Goal: Information Seeking & Learning: Learn about a topic

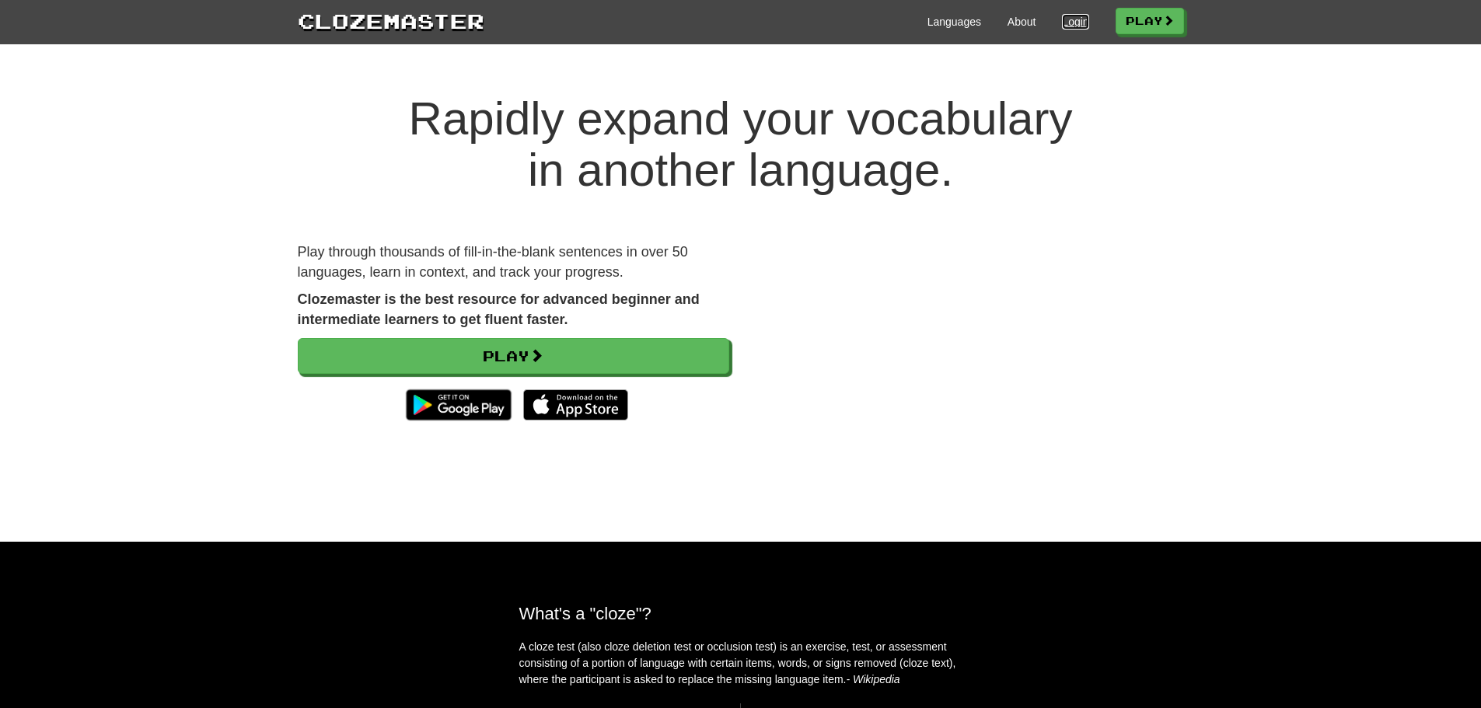
click at [1068, 24] on link "Login" at bounding box center [1075, 22] width 26 height 16
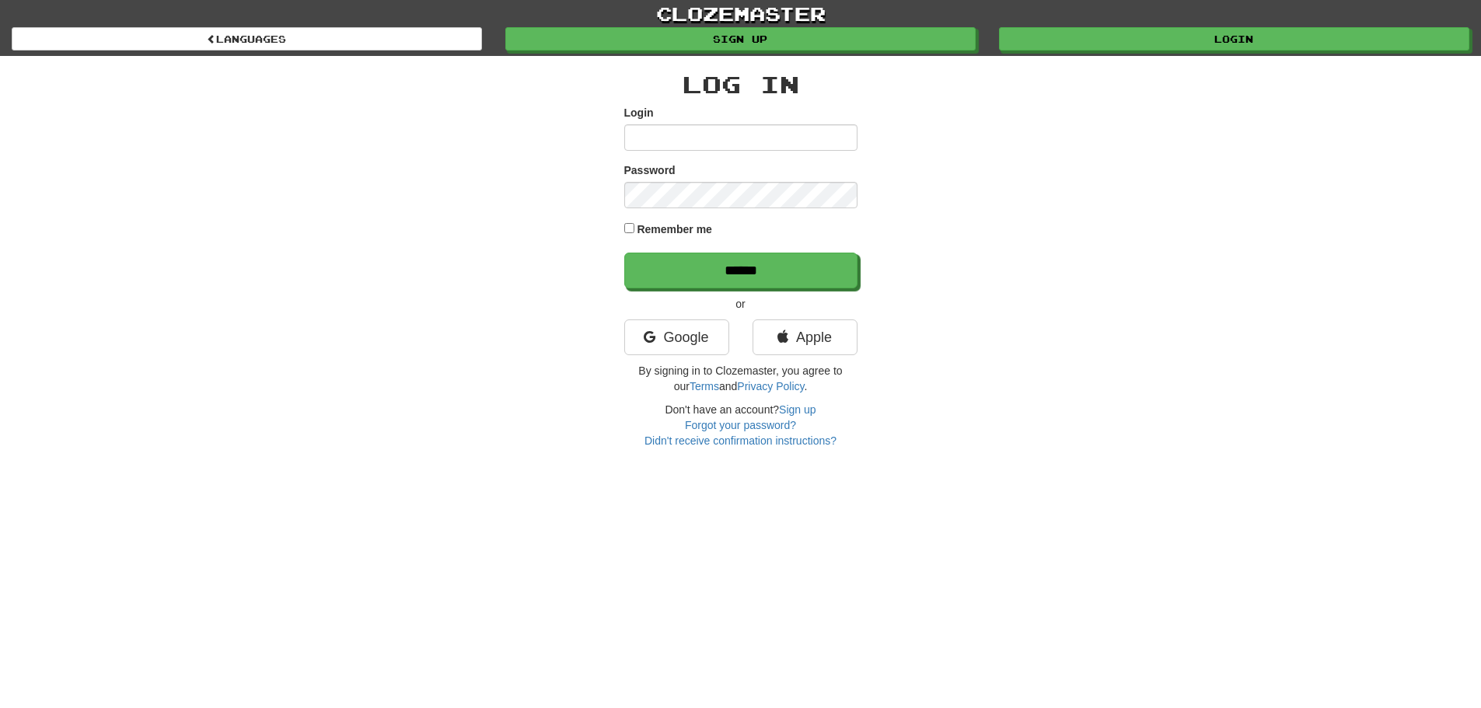
click at [822, 134] on input "Login" at bounding box center [740, 137] width 233 height 26
type input "***"
click at [624, 253] on input "******" at bounding box center [740, 271] width 233 height 36
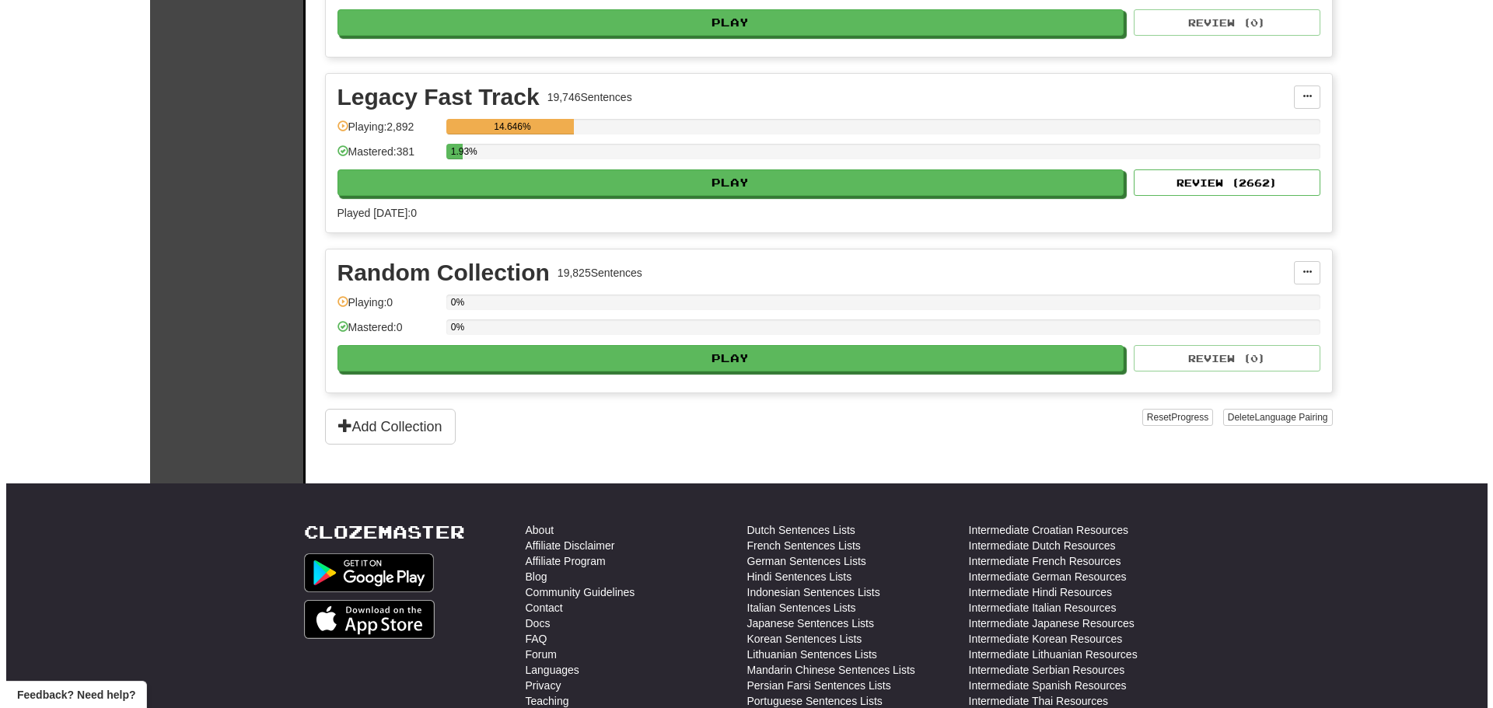
scroll to position [3723, 0]
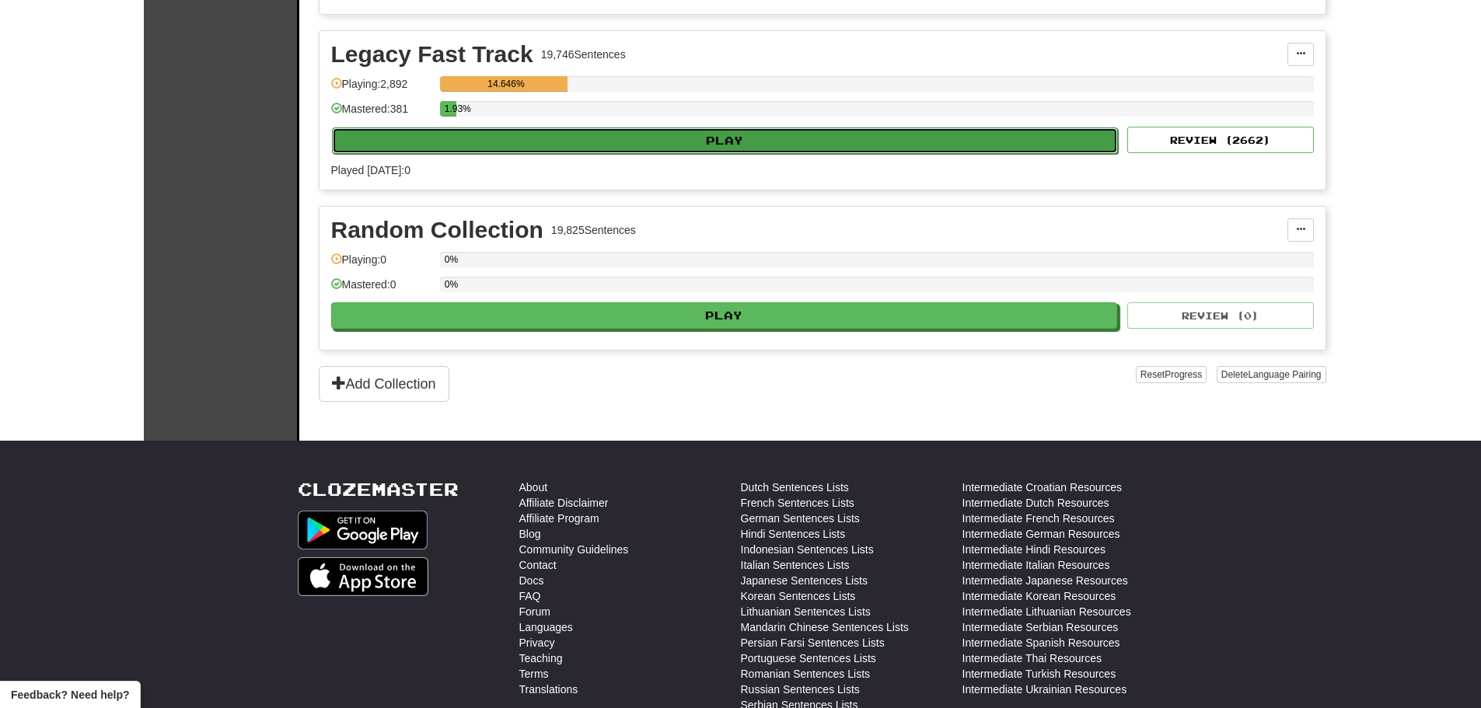
click at [719, 142] on button "Play" at bounding box center [725, 141] width 787 height 26
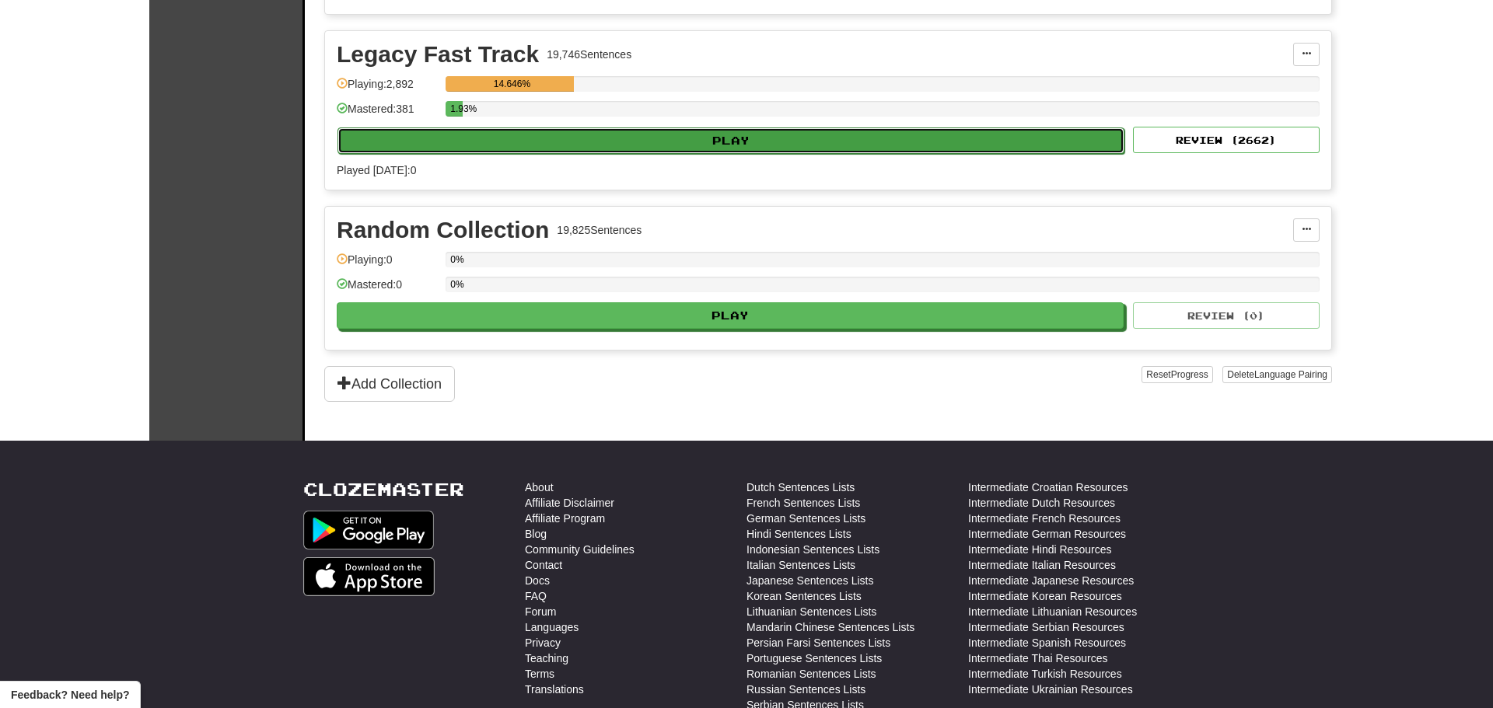
select select "**"
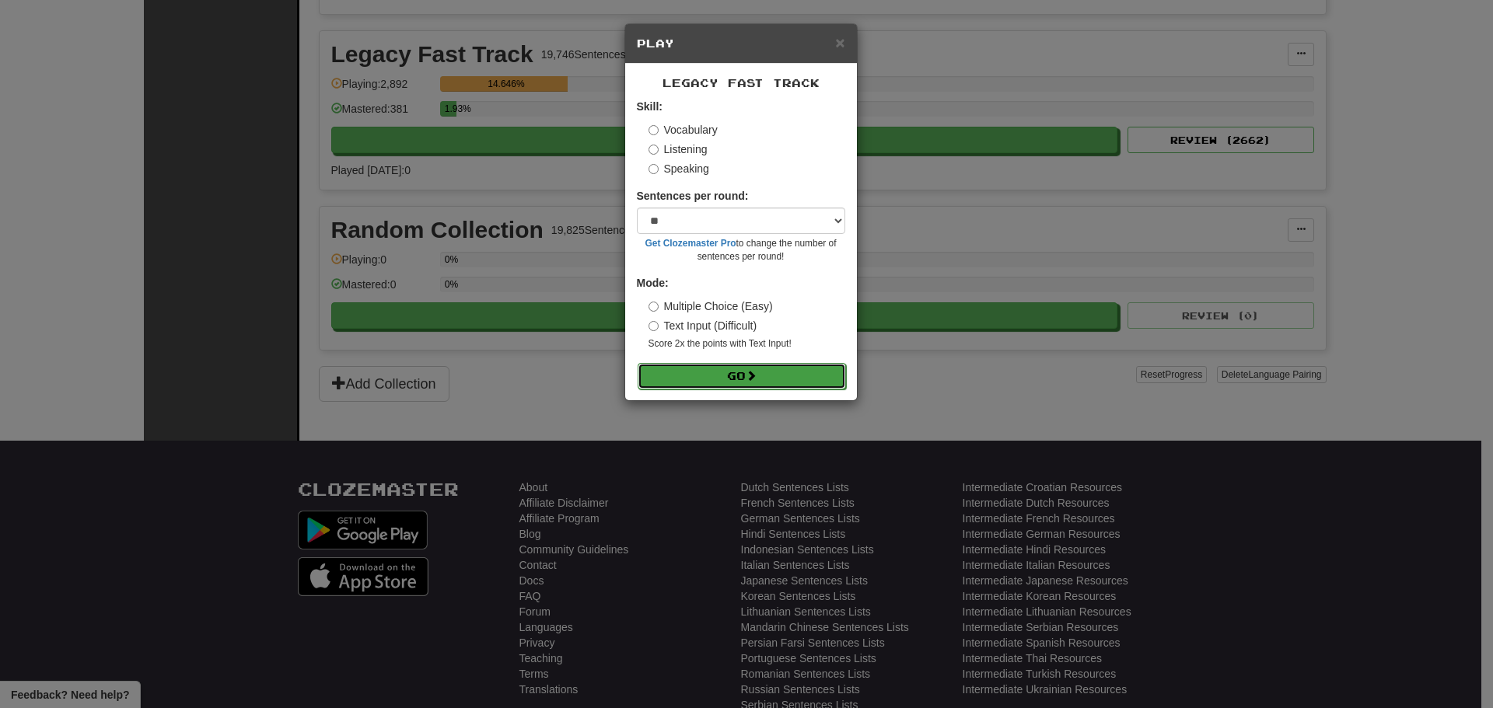
click at [724, 372] on button "Go" at bounding box center [742, 376] width 208 height 26
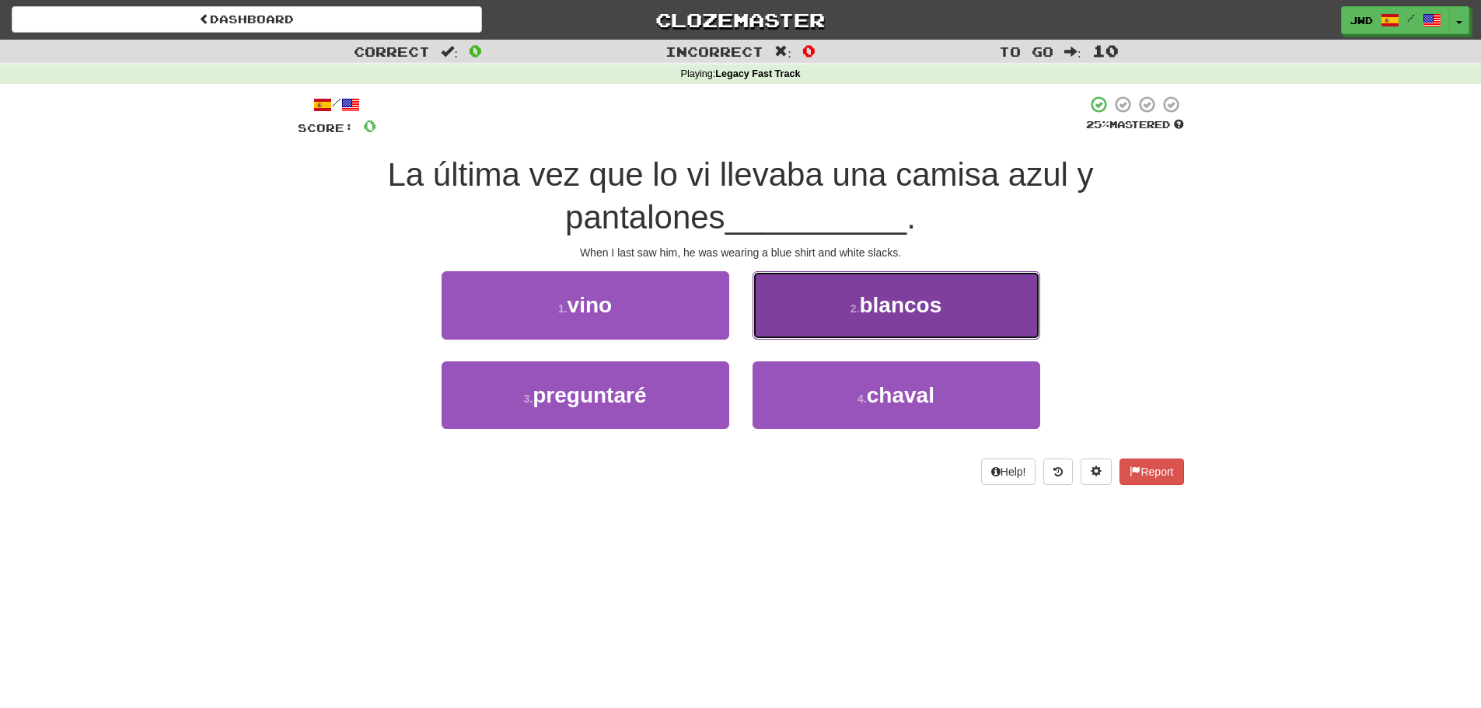
click at [961, 306] on button "2 . blancos" at bounding box center [897, 305] width 288 height 68
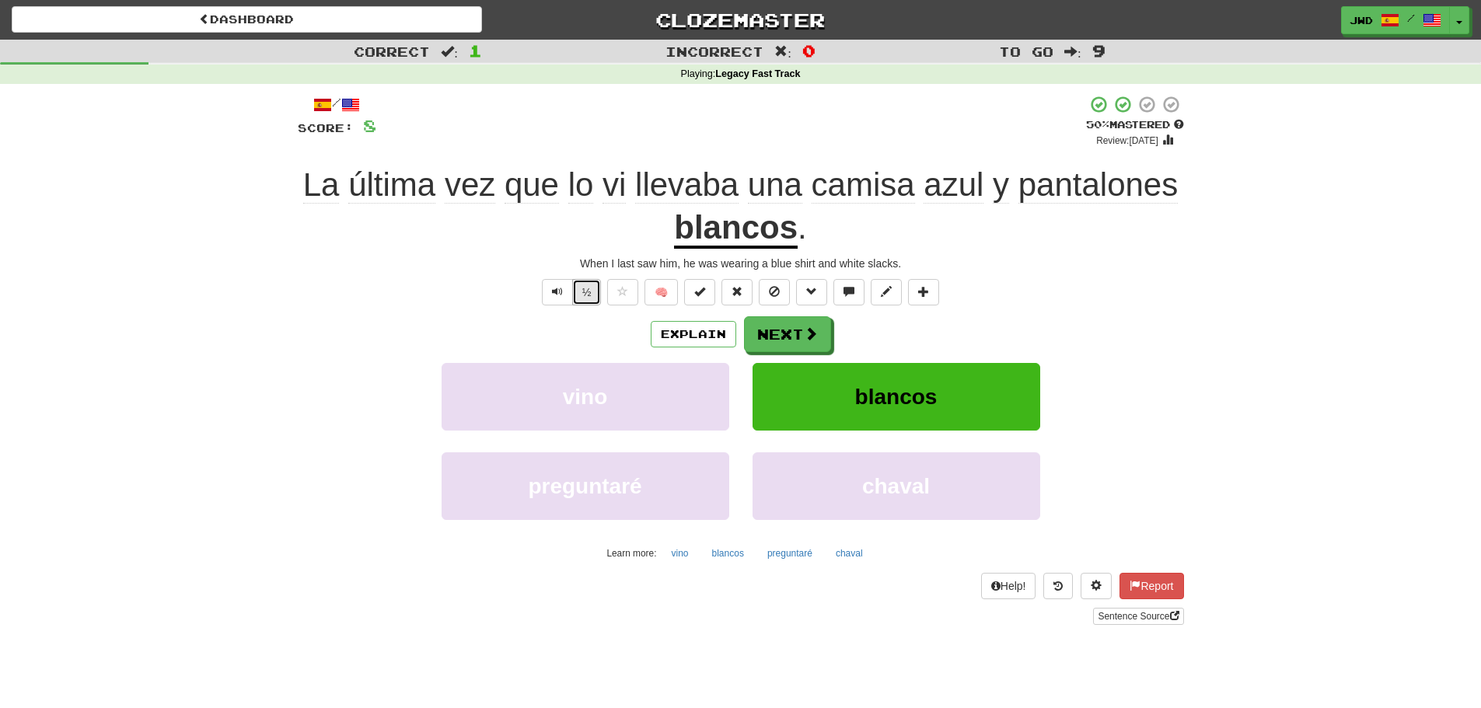
click at [589, 292] on button "½" at bounding box center [587, 292] width 30 height 26
click at [786, 332] on button "Next" at bounding box center [788, 335] width 87 height 36
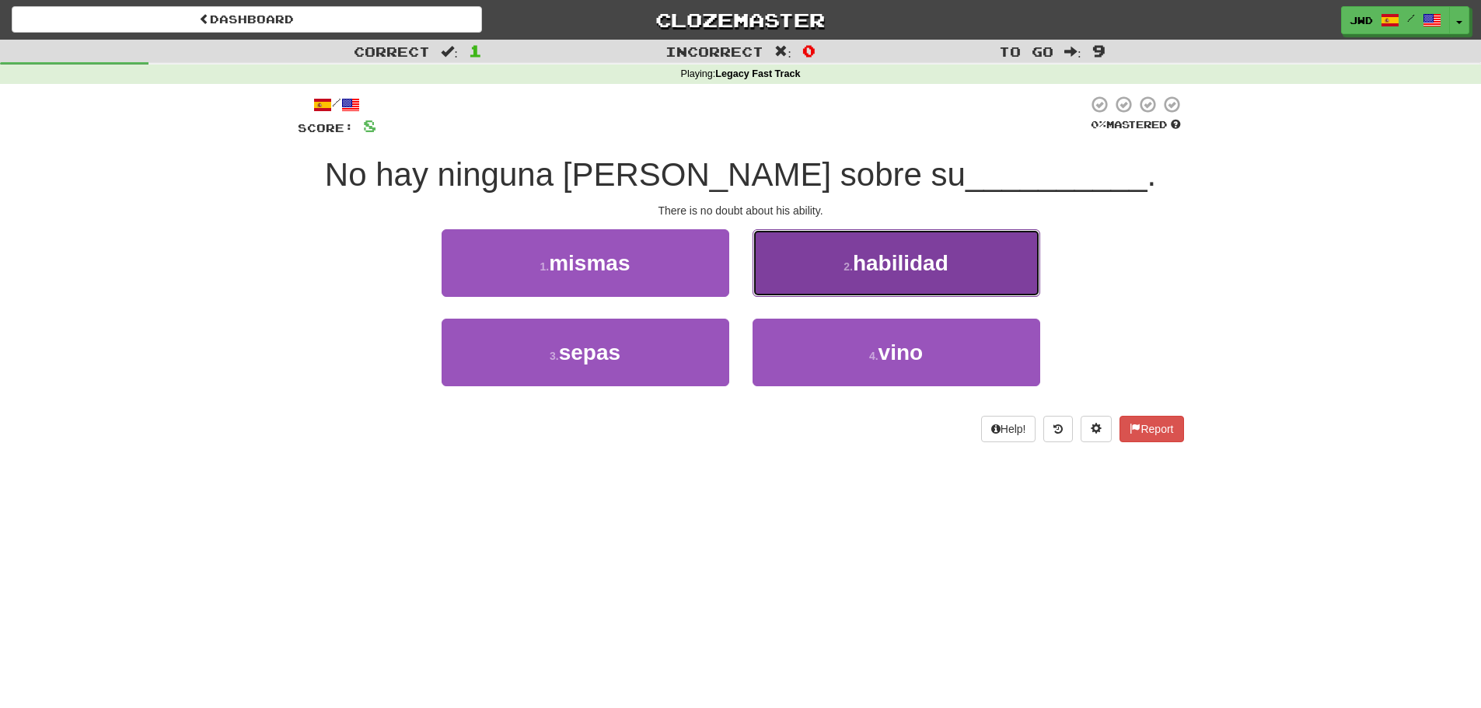
click at [904, 271] on span "habilidad" at bounding box center [901, 263] width 96 height 24
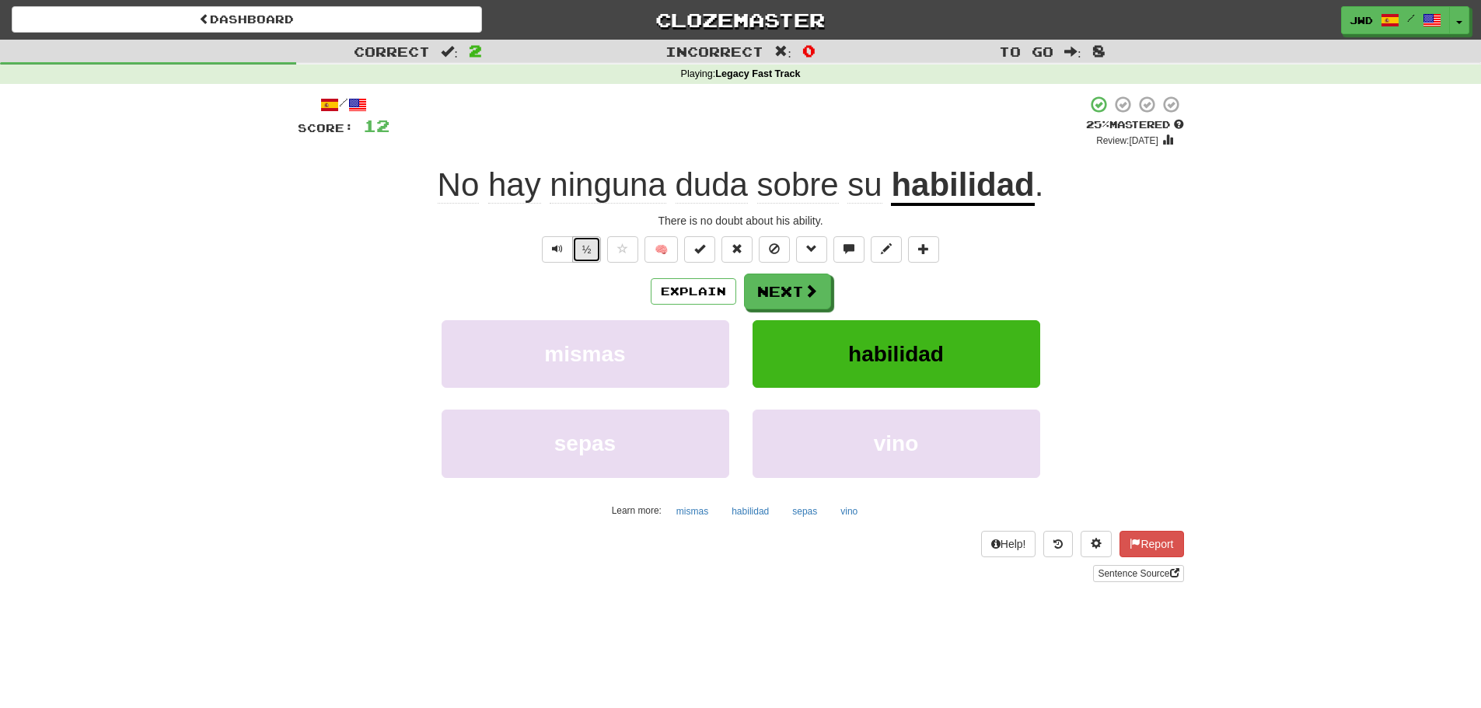
click at [589, 243] on button "½" at bounding box center [587, 249] width 30 height 26
click at [784, 291] on button "Next" at bounding box center [788, 293] width 87 height 36
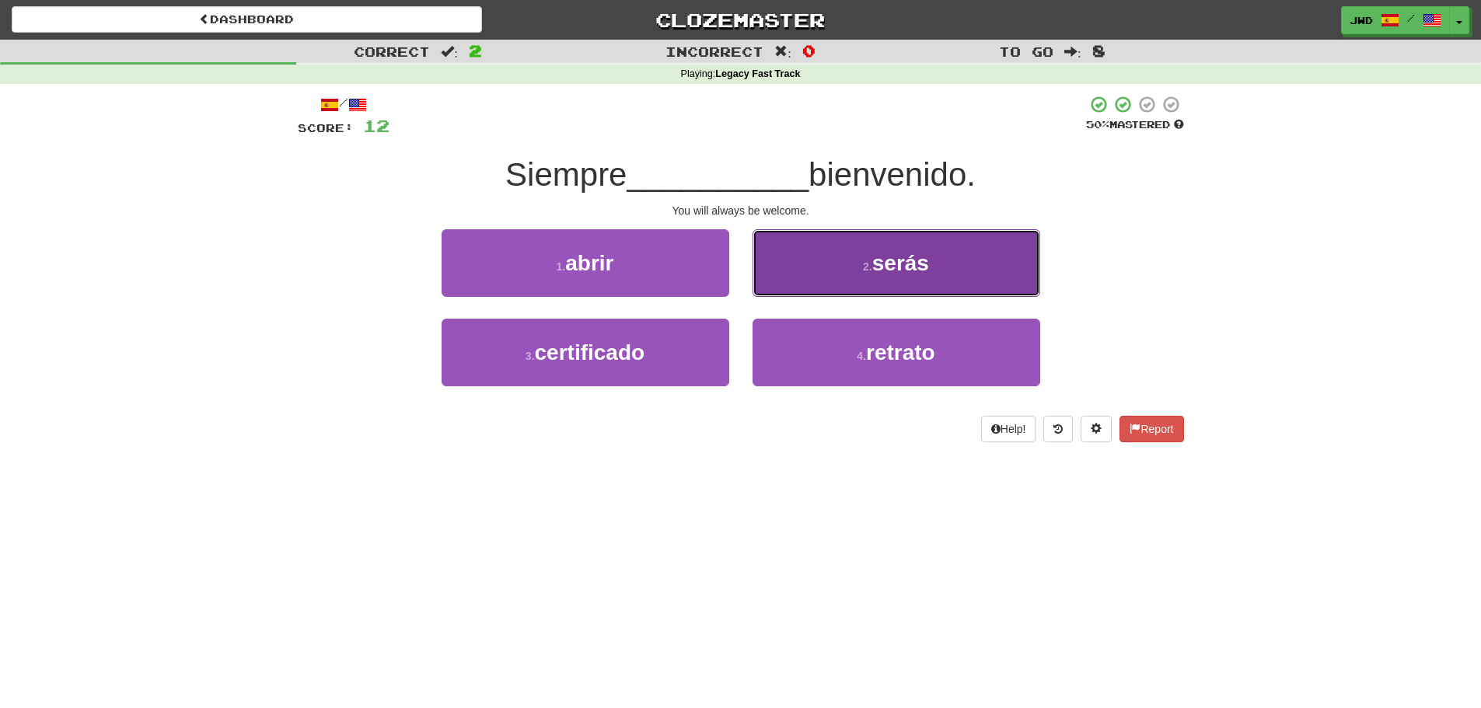
click at [920, 262] on span "serás" at bounding box center [901, 263] width 57 height 24
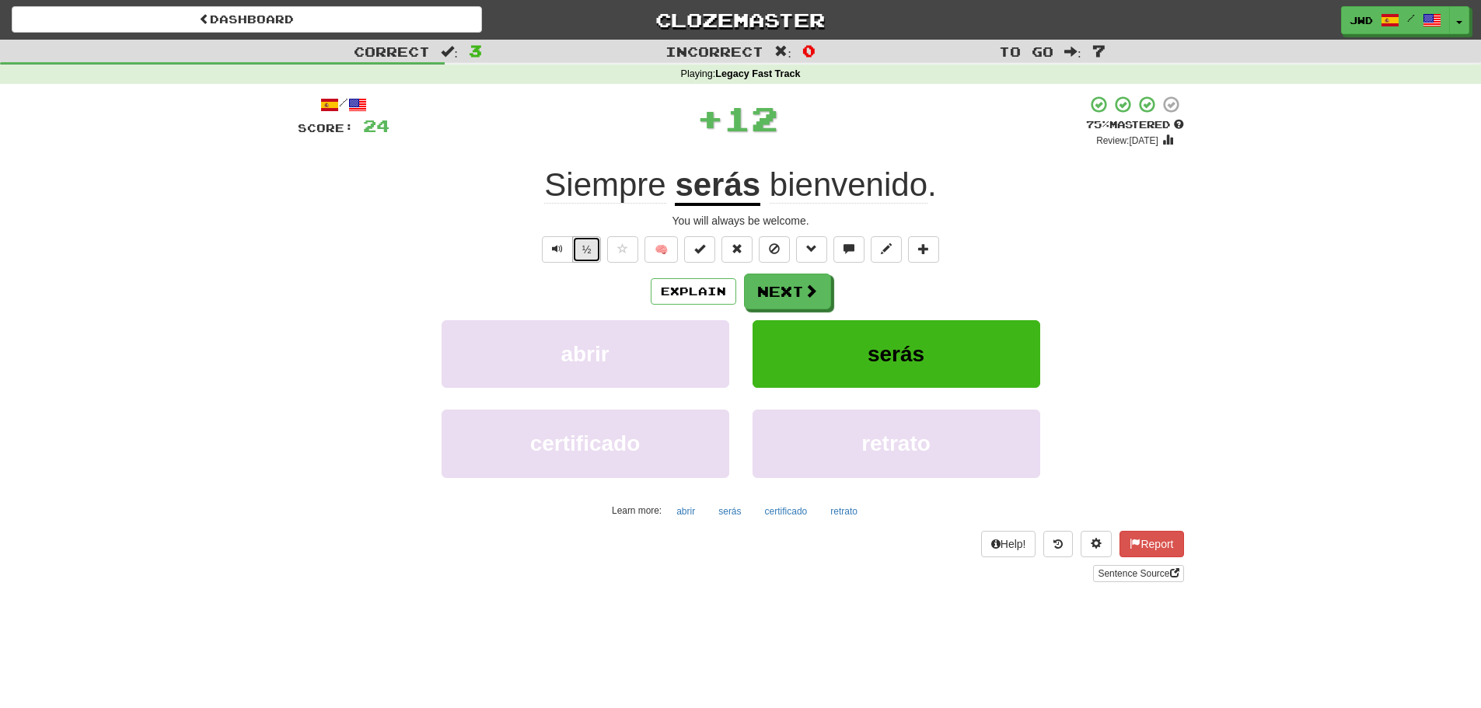
click at [588, 243] on button "½" at bounding box center [587, 249] width 30 height 26
click at [801, 292] on button "Next" at bounding box center [788, 293] width 87 height 36
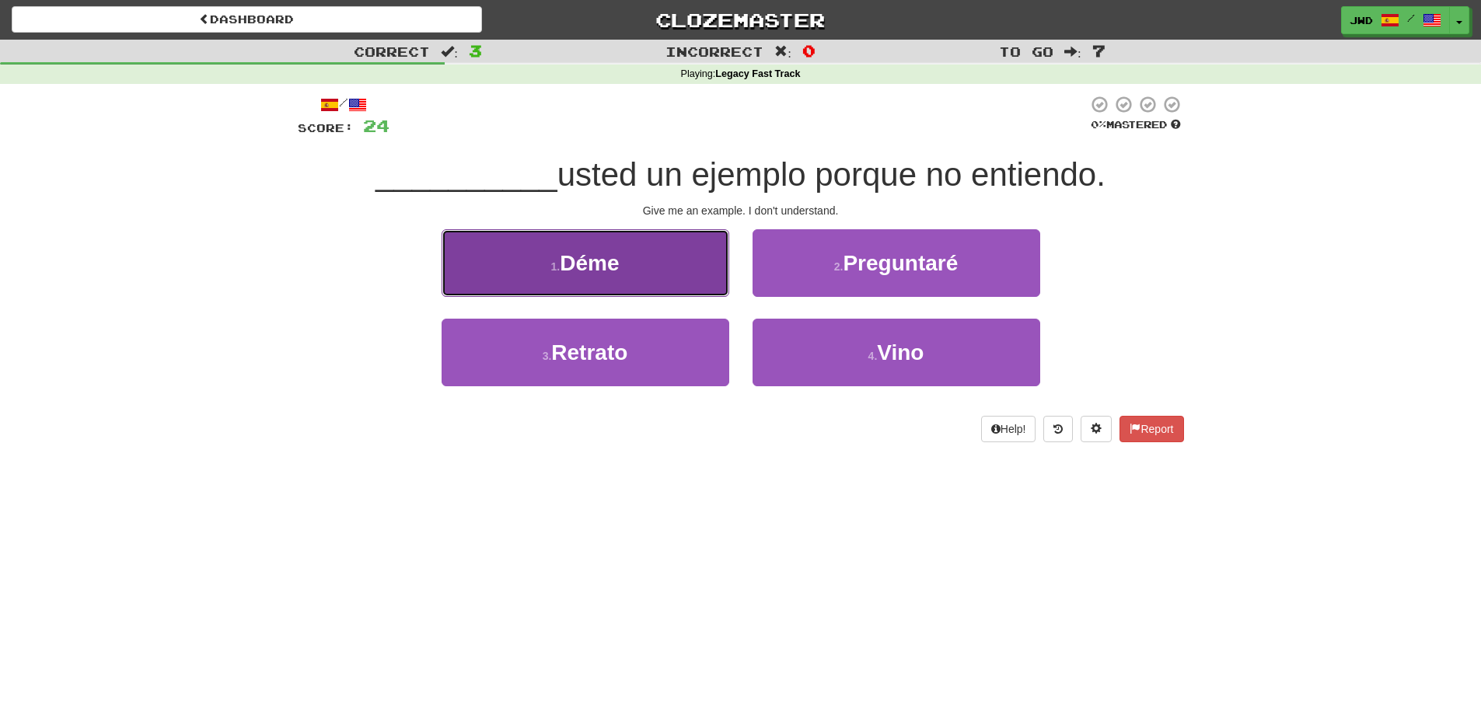
click at [601, 264] on span "Déme" at bounding box center [589, 263] width 59 height 24
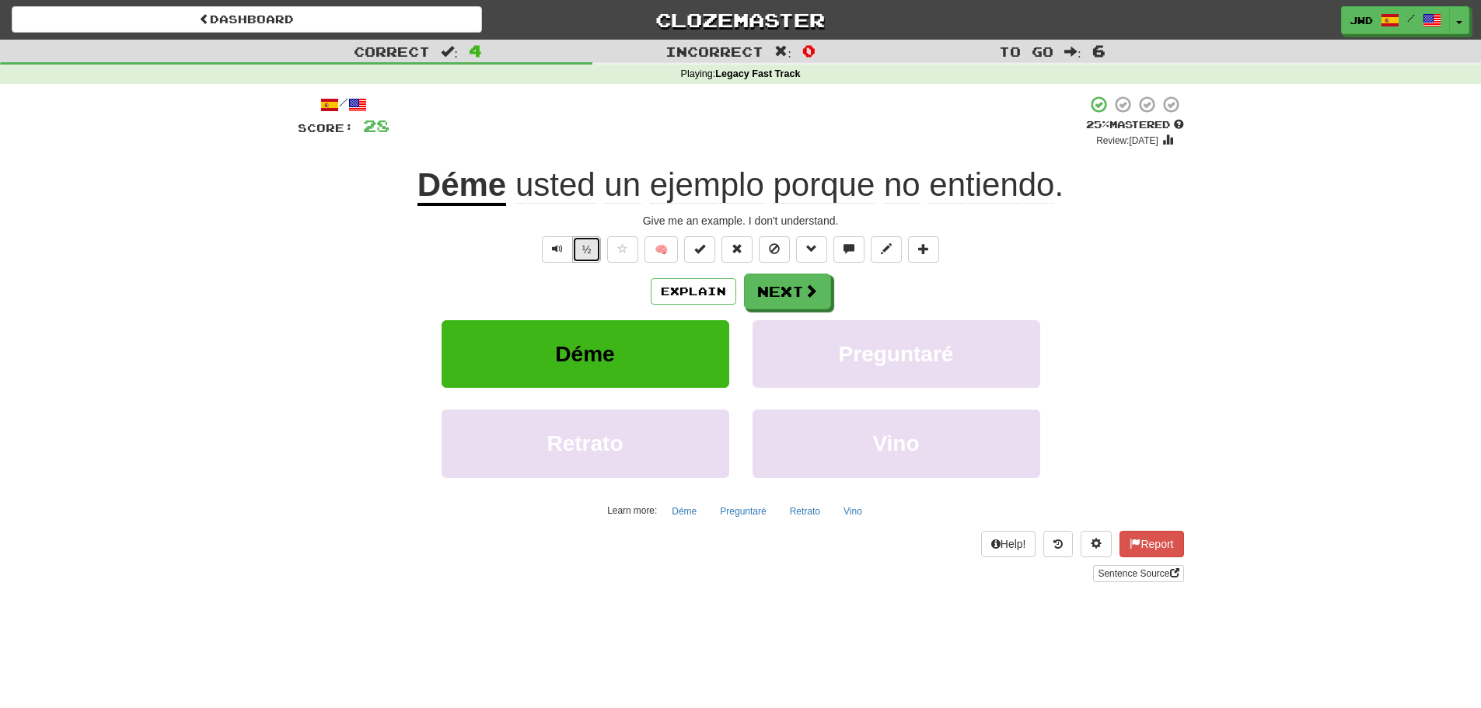
click at [593, 255] on button "½" at bounding box center [587, 249] width 30 height 26
click at [798, 293] on button "Next" at bounding box center [788, 293] width 87 height 36
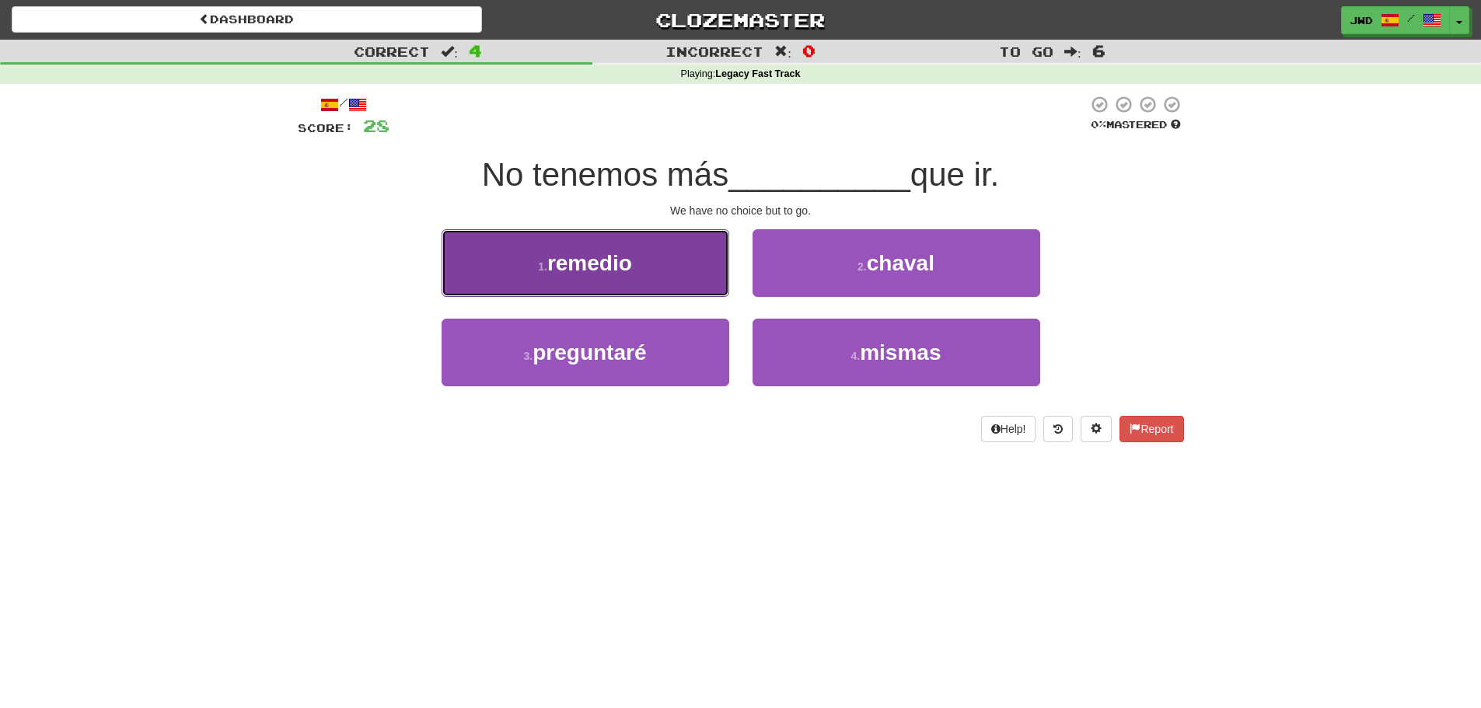
click at [618, 270] on span "remedio" at bounding box center [589, 263] width 85 height 24
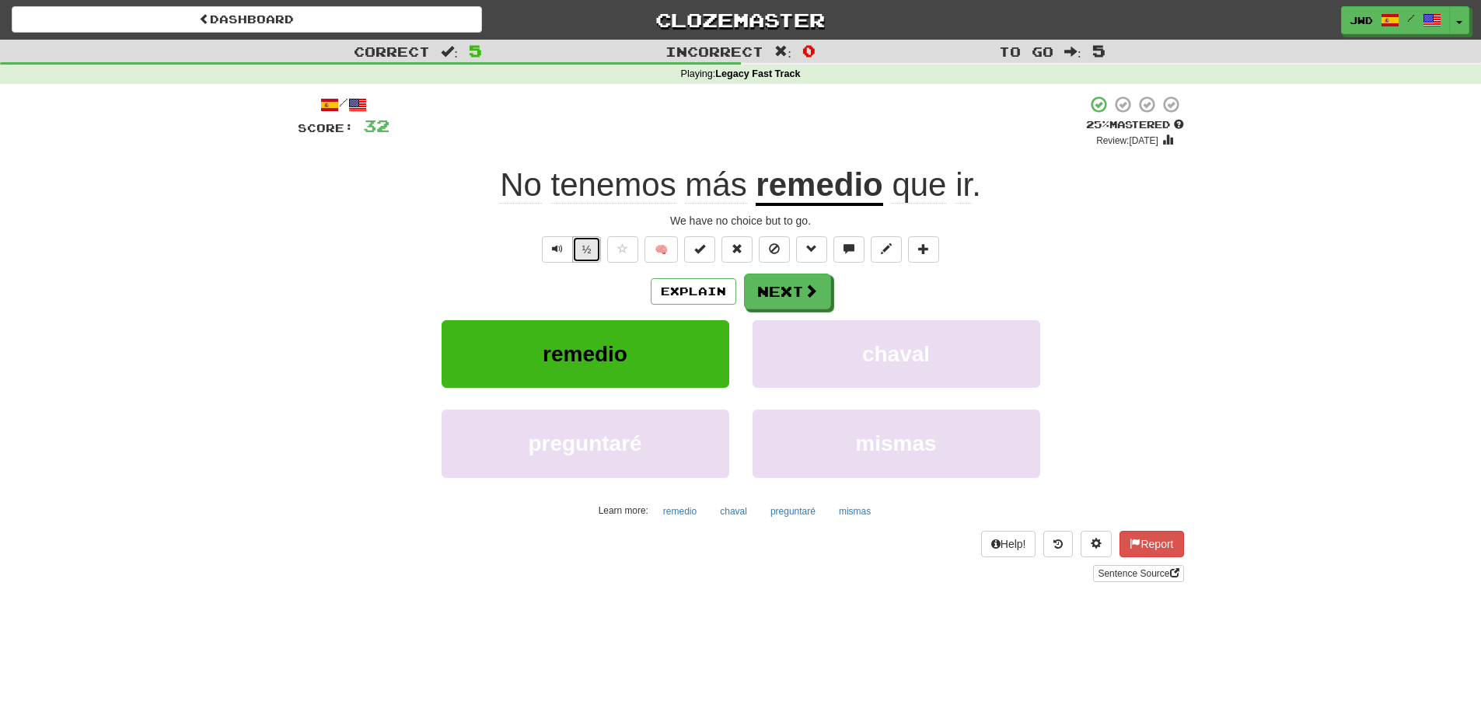
click at [589, 253] on button "½" at bounding box center [587, 249] width 30 height 26
click at [769, 290] on button "Next" at bounding box center [788, 293] width 87 height 36
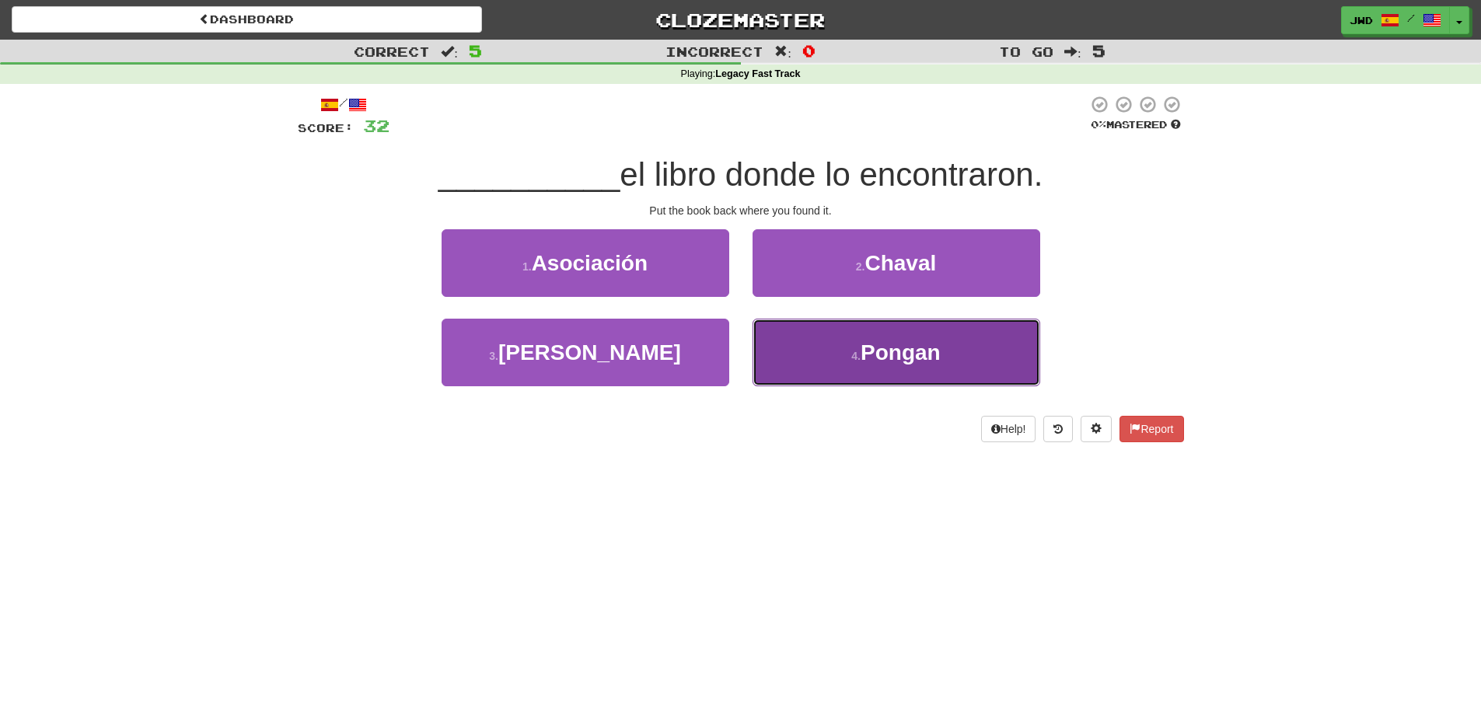
click at [914, 345] on span "Pongan" at bounding box center [901, 353] width 80 height 24
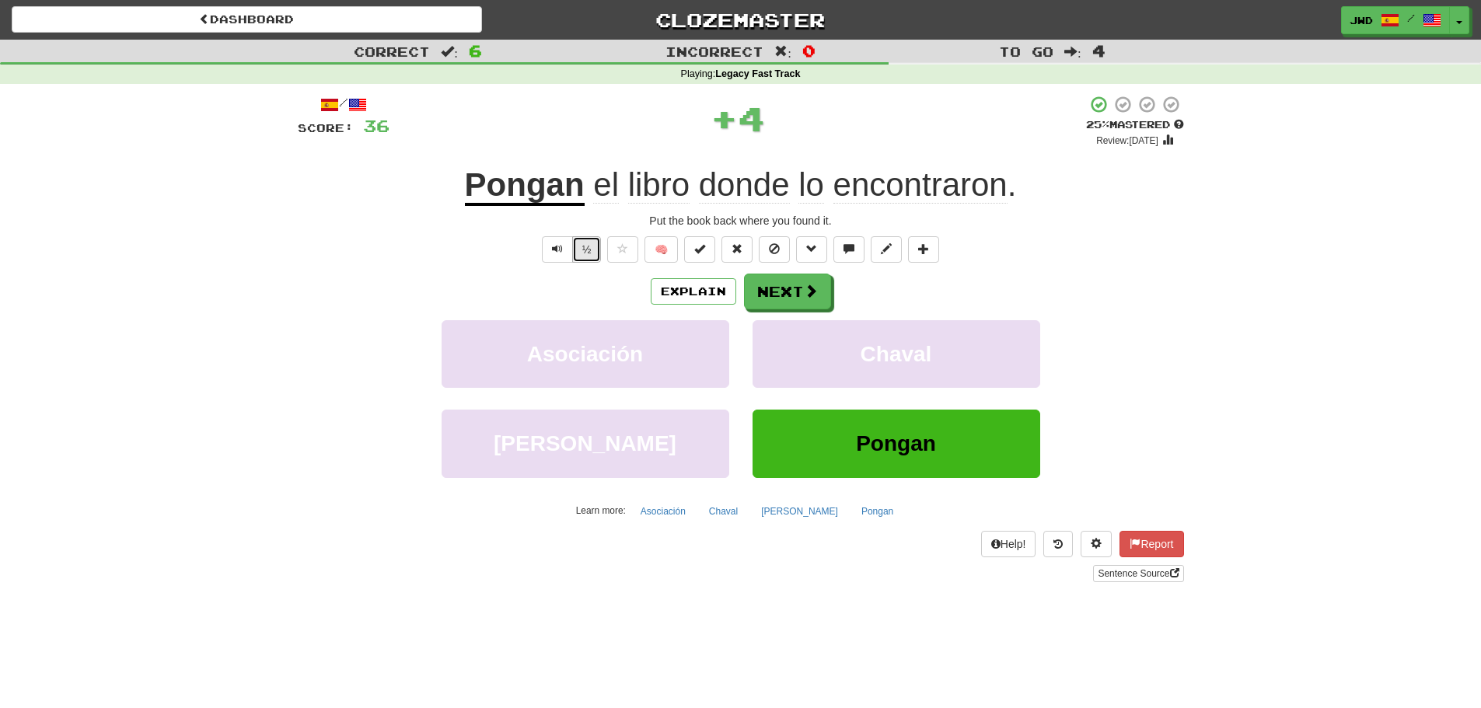
click at [589, 246] on button "½" at bounding box center [587, 249] width 30 height 26
click at [790, 292] on button "Next" at bounding box center [788, 293] width 87 height 36
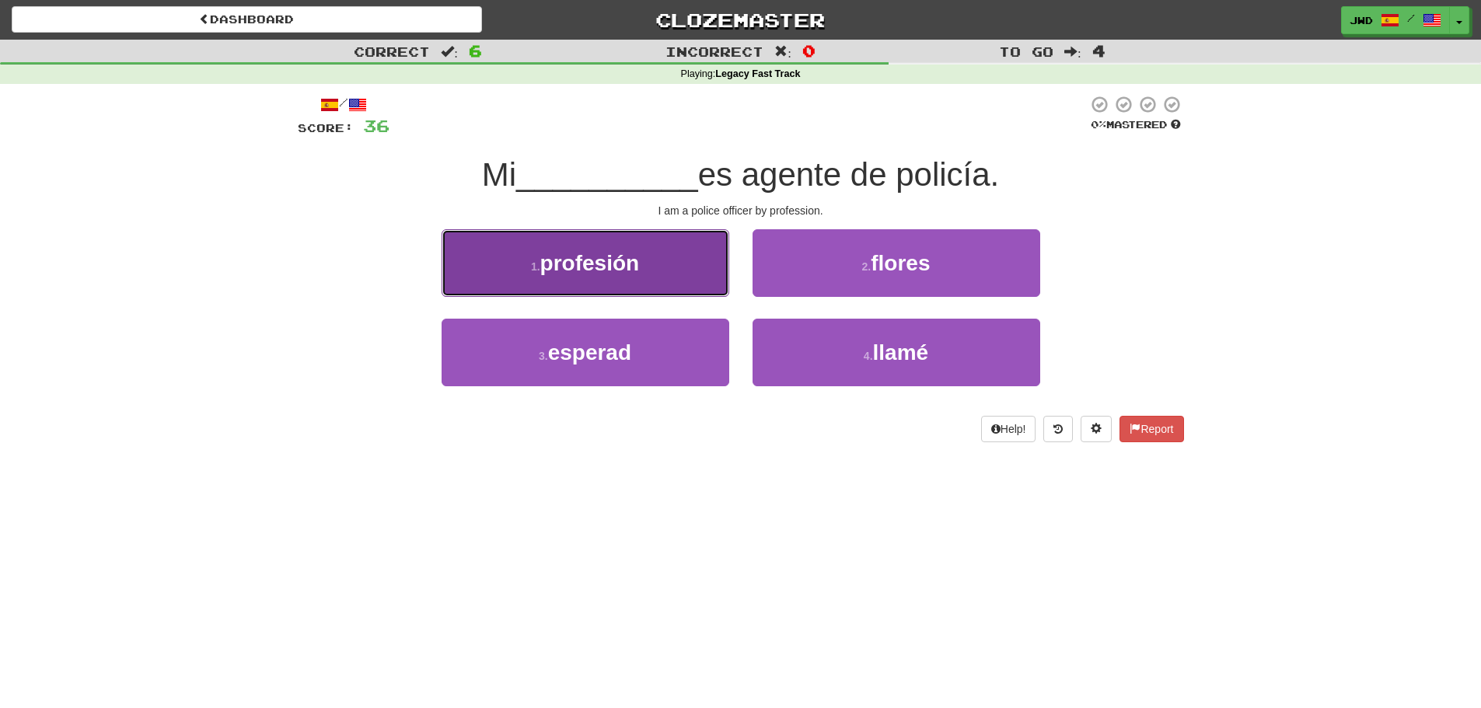
click at [610, 275] on span "profesión" at bounding box center [590, 263] width 100 height 24
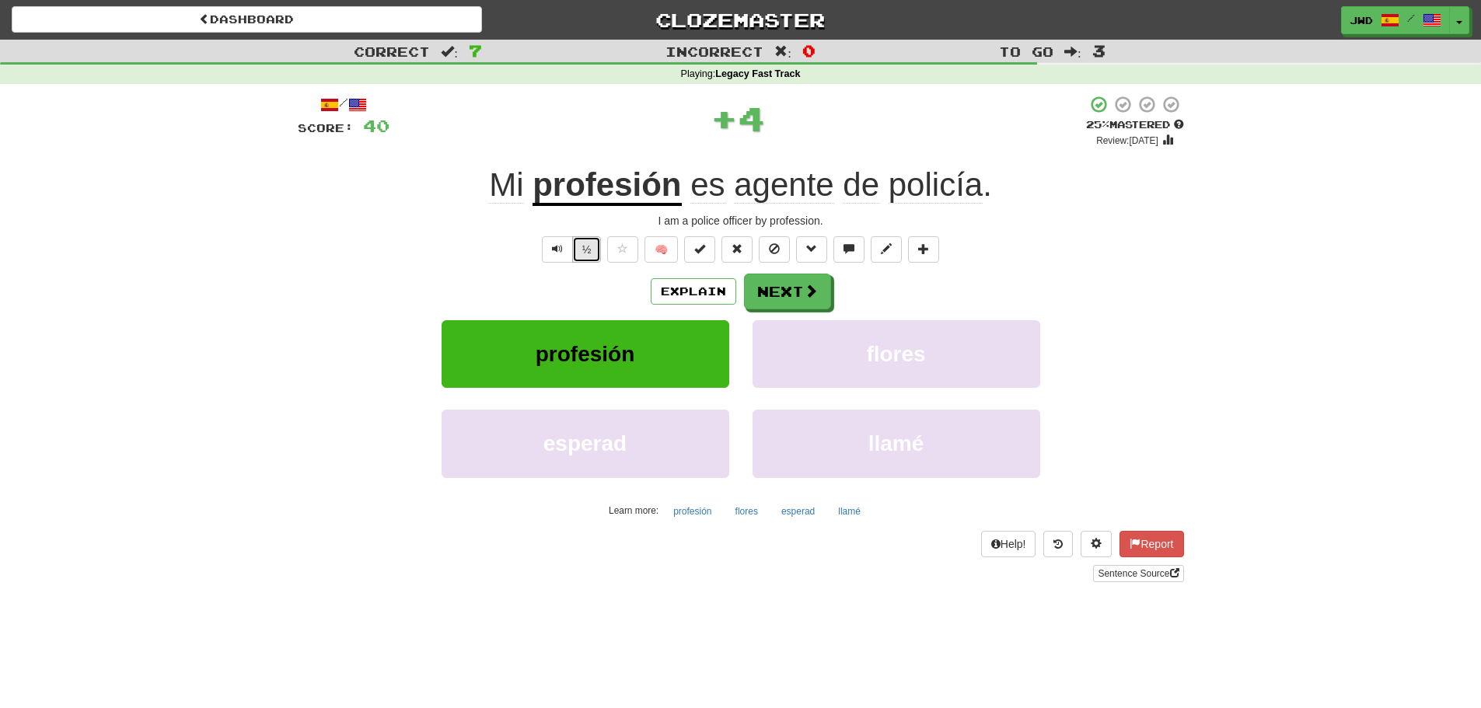
click at [589, 251] on button "½" at bounding box center [587, 249] width 30 height 26
click at [790, 291] on button "Next" at bounding box center [788, 293] width 87 height 36
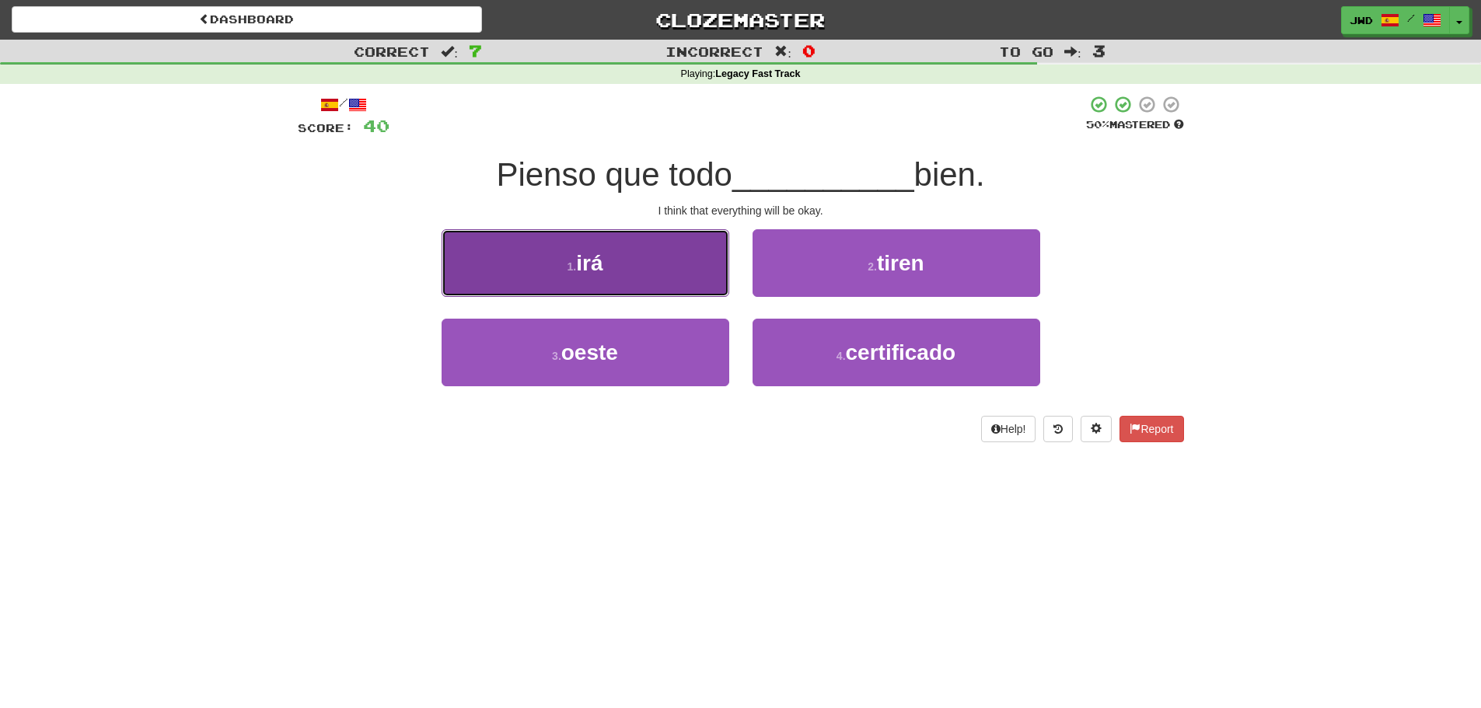
click at [586, 264] on span "irá" at bounding box center [589, 263] width 26 height 24
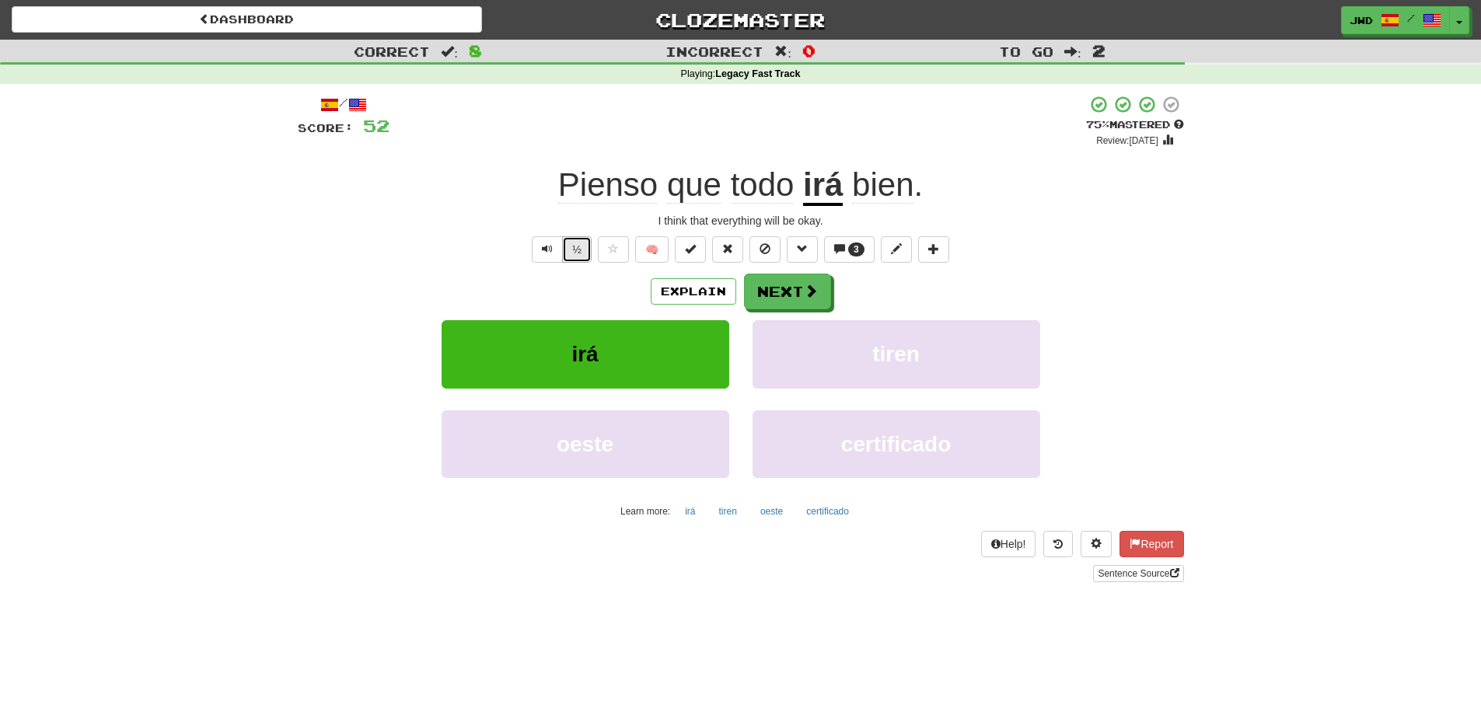
click at [578, 245] on button "½" at bounding box center [577, 249] width 30 height 26
click at [786, 292] on button "Next" at bounding box center [788, 293] width 87 height 36
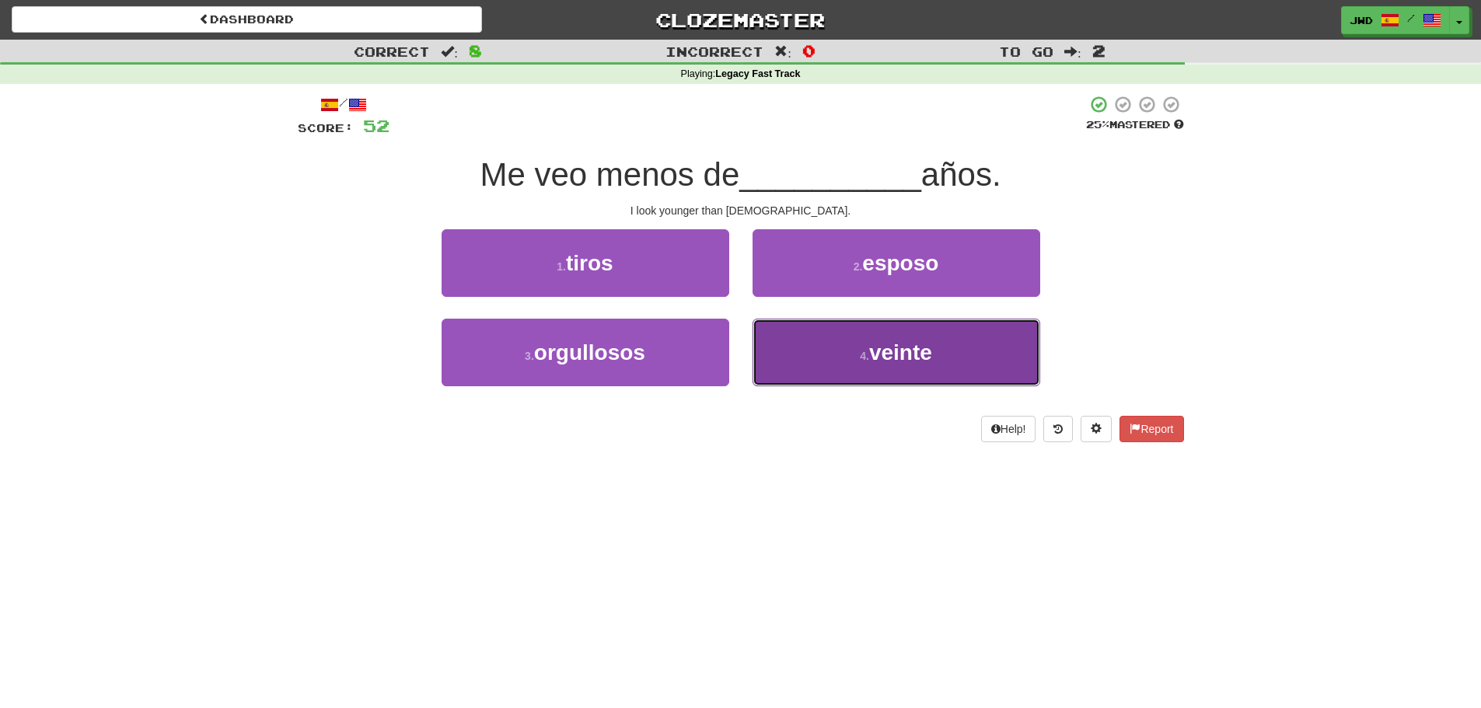
click at [919, 361] on span "veinte" at bounding box center [900, 353] width 63 height 24
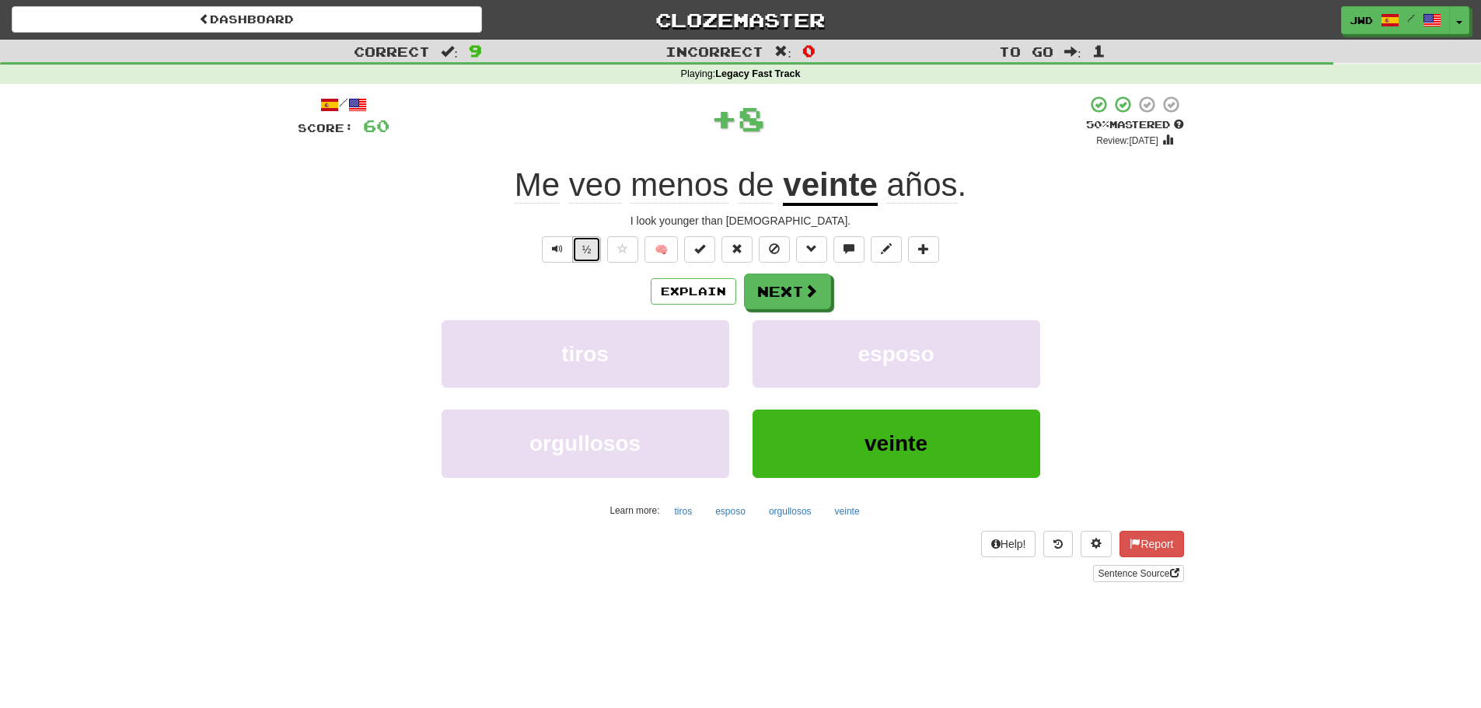
click at [586, 249] on button "½" at bounding box center [587, 249] width 30 height 26
click at [792, 294] on button "Next" at bounding box center [788, 293] width 87 height 36
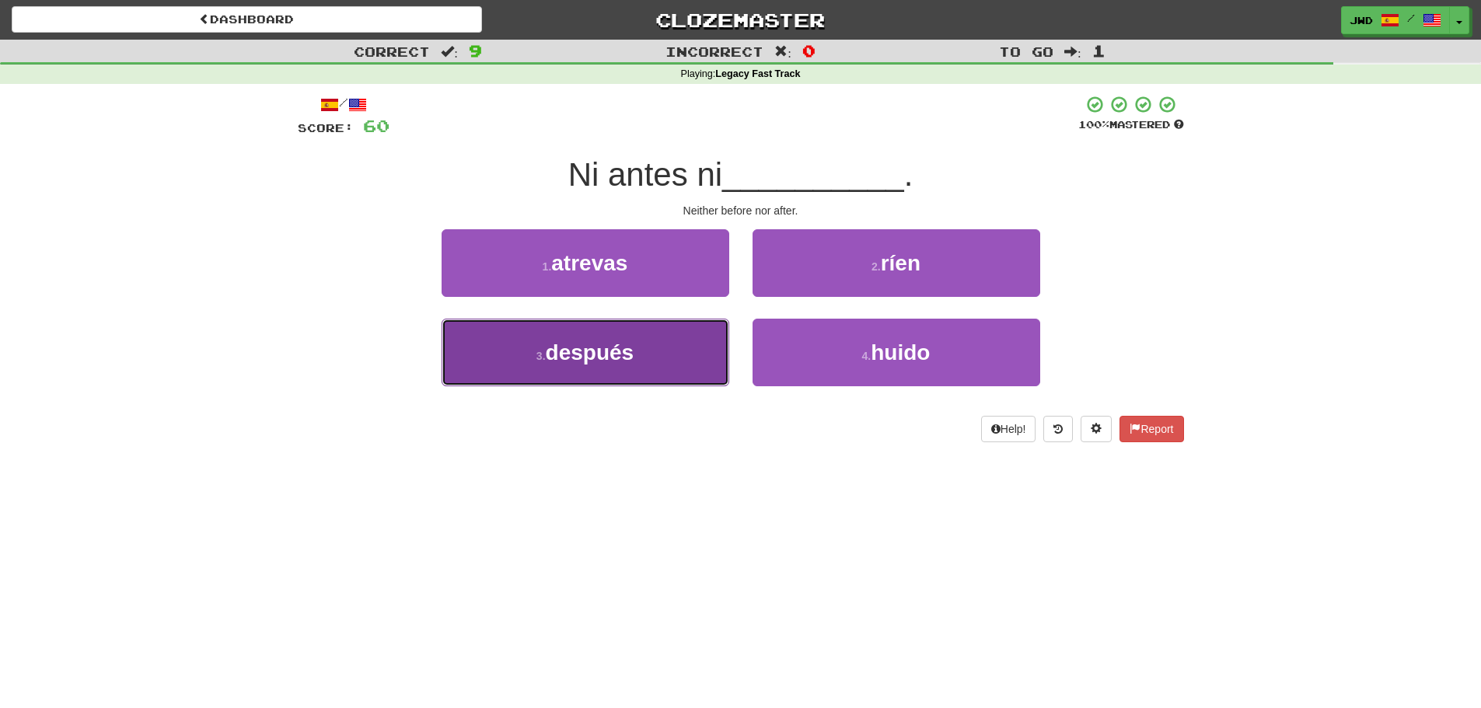
click at [621, 359] on span "después" at bounding box center [590, 353] width 89 height 24
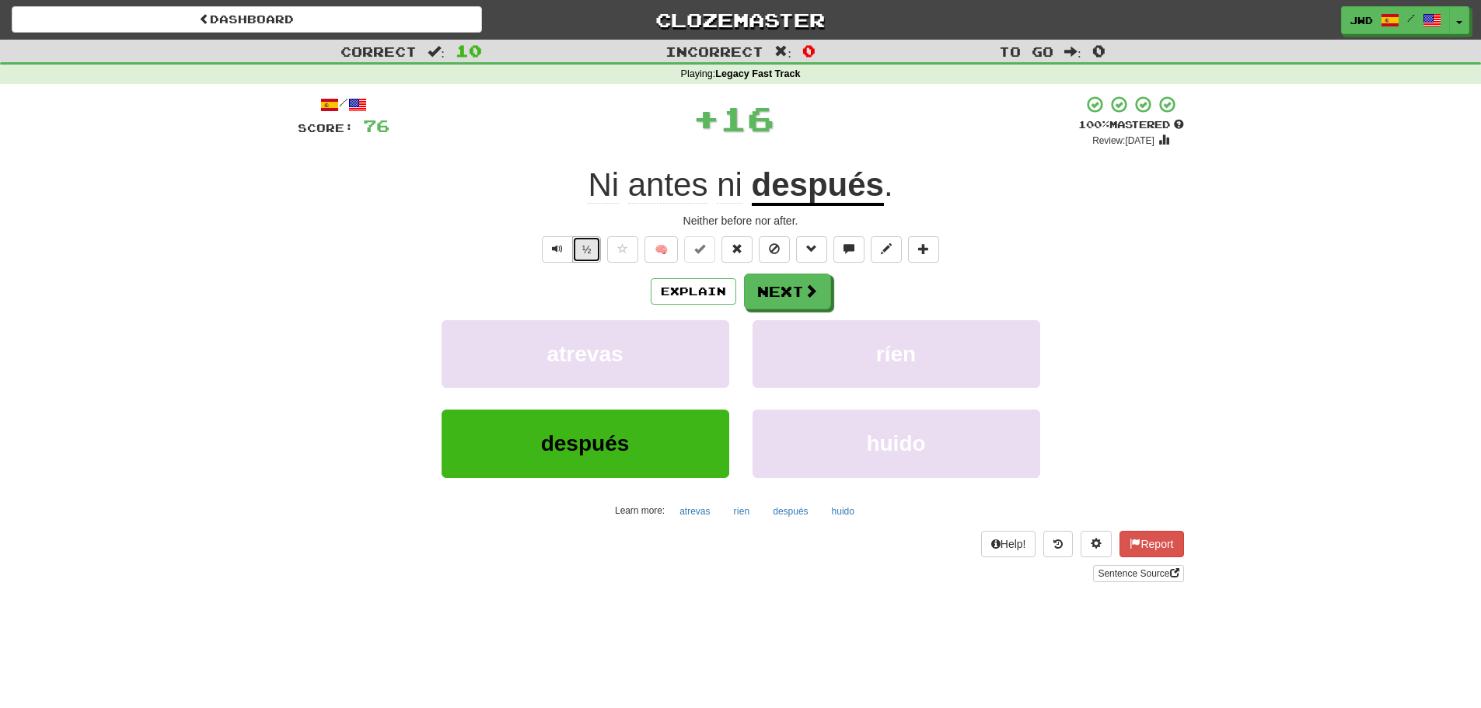
click at [584, 250] on button "½" at bounding box center [587, 249] width 30 height 26
click at [805, 290] on span at bounding box center [812, 292] width 14 height 14
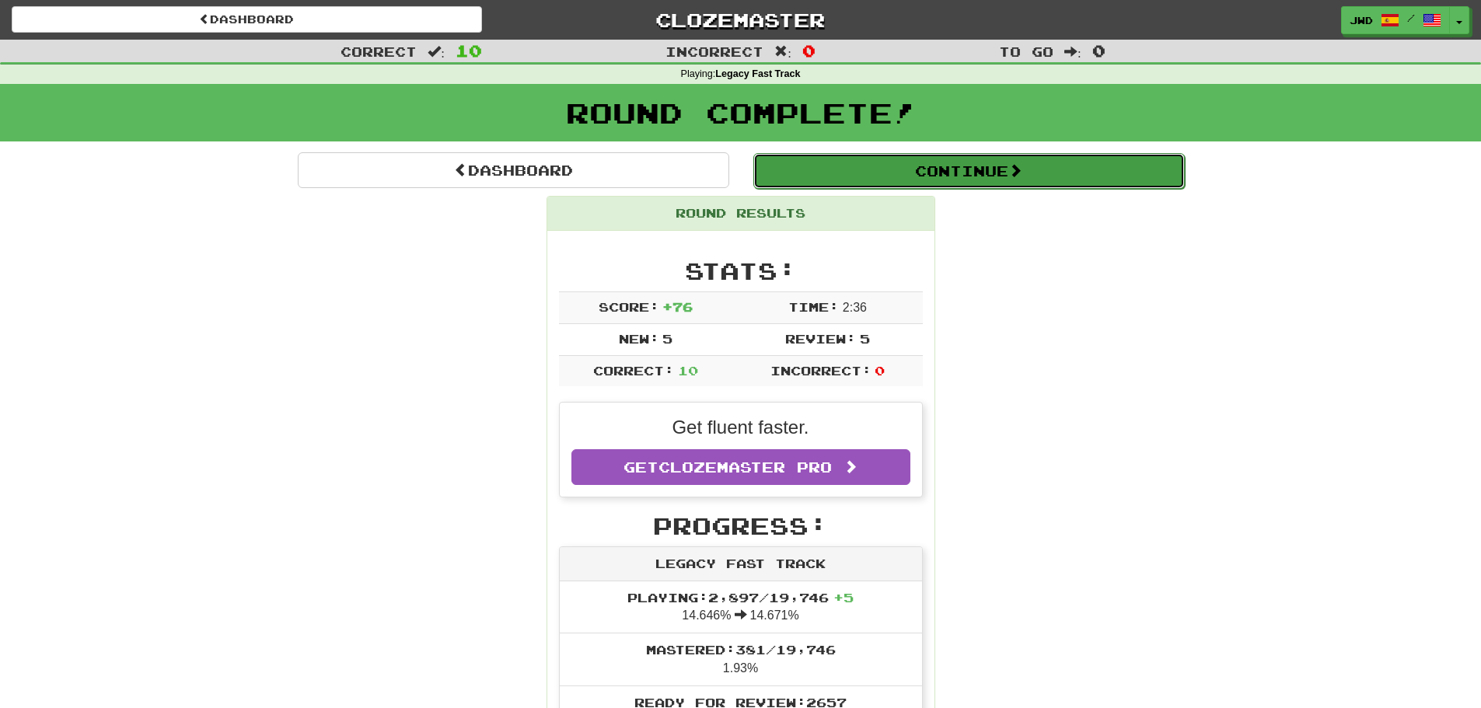
click at [1013, 167] on button "Continue" at bounding box center [970, 171] width 432 height 36
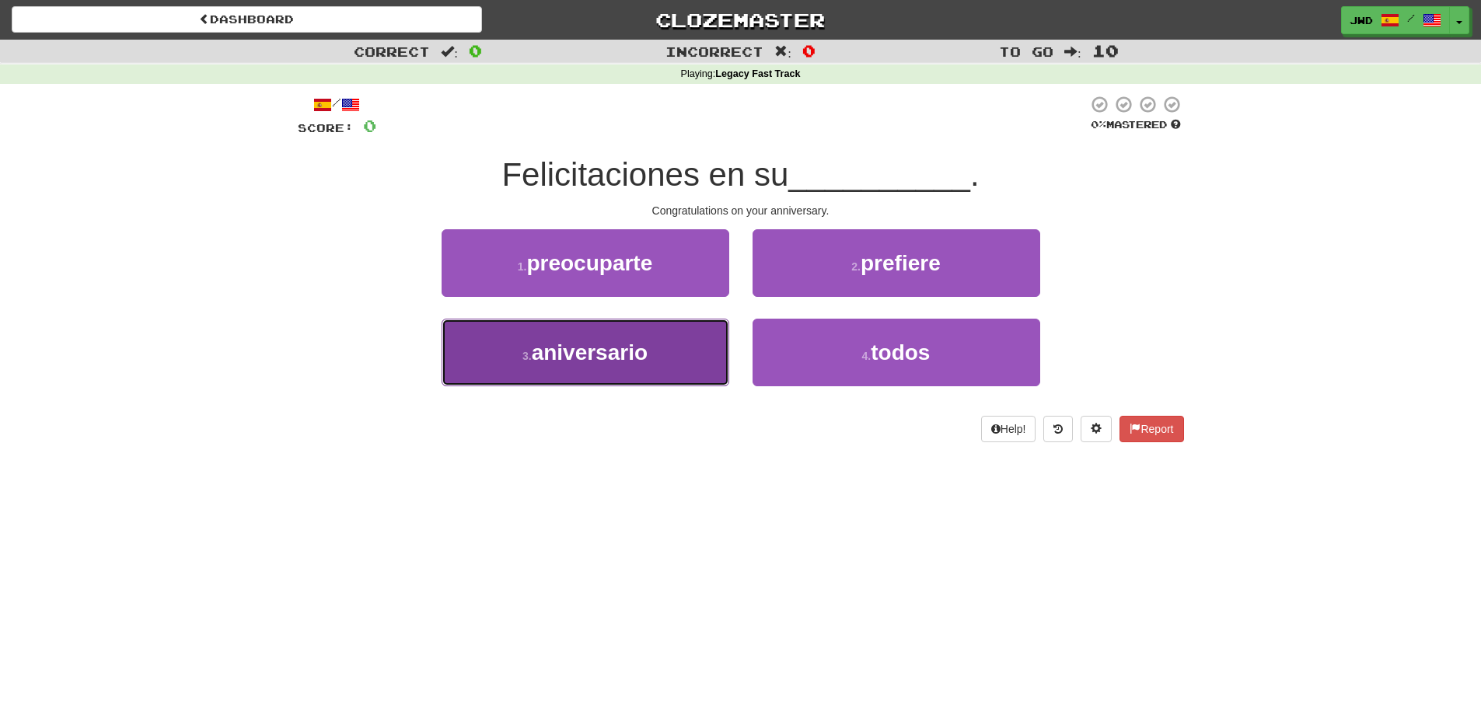
click at [595, 382] on button "3 . aniversario" at bounding box center [586, 353] width 288 height 68
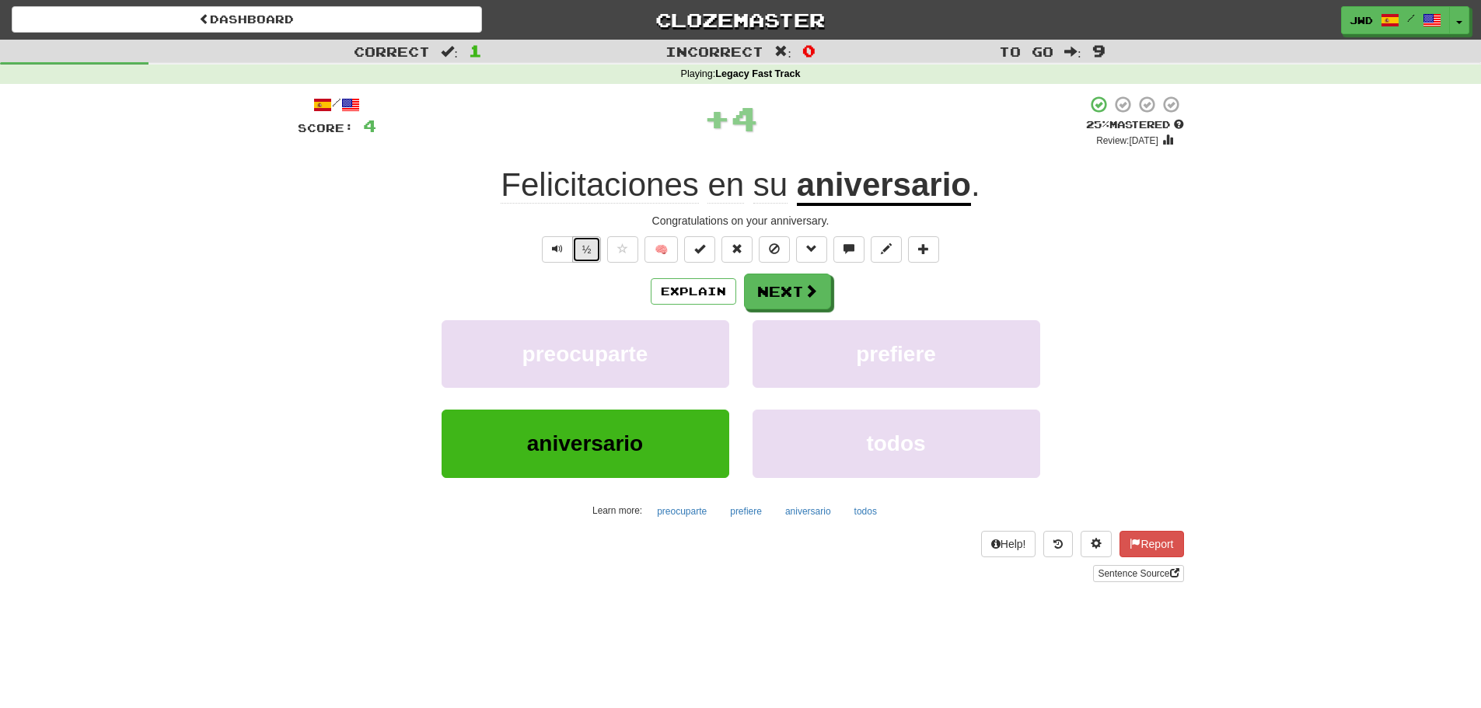
click at [587, 246] on button "½" at bounding box center [587, 249] width 30 height 26
click at [782, 286] on button "Next" at bounding box center [788, 293] width 87 height 36
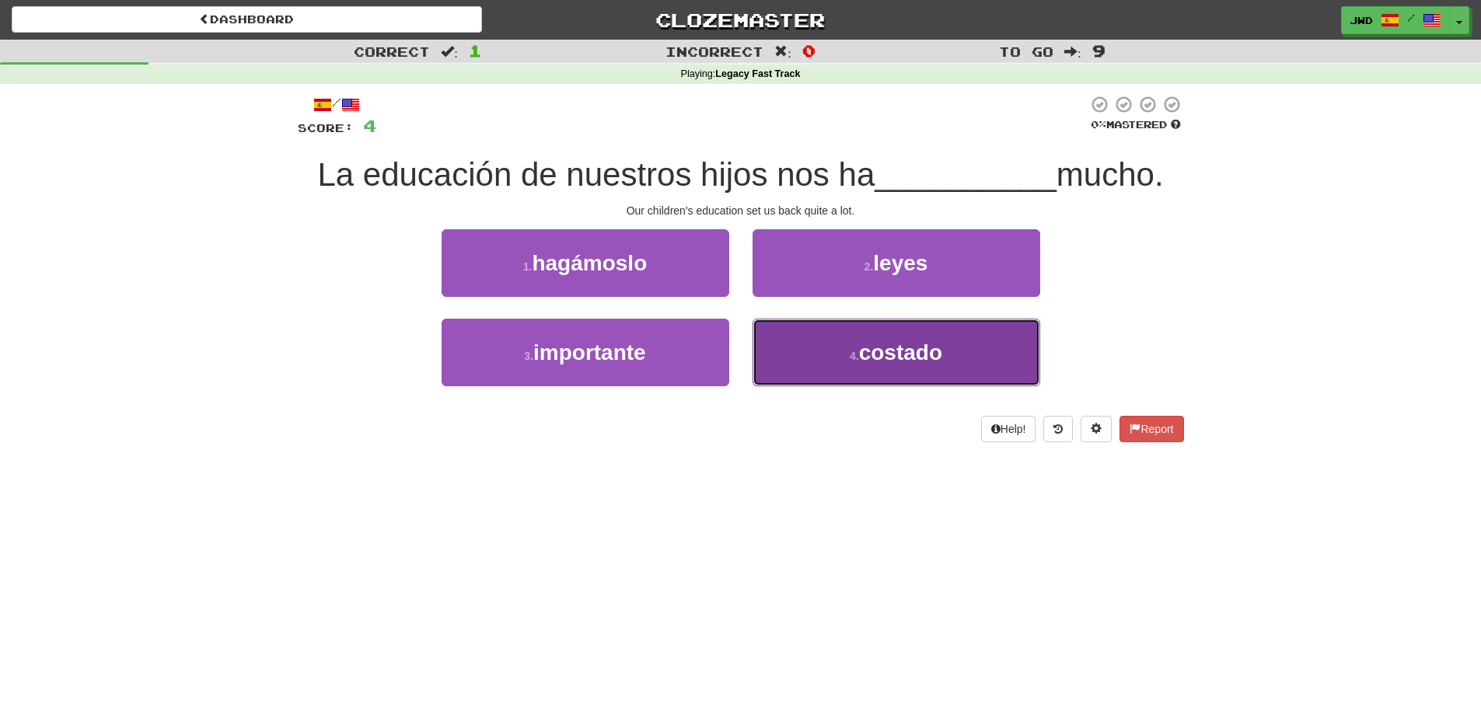
click at [921, 364] on span "costado" at bounding box center [900, 353] width 83 height 24
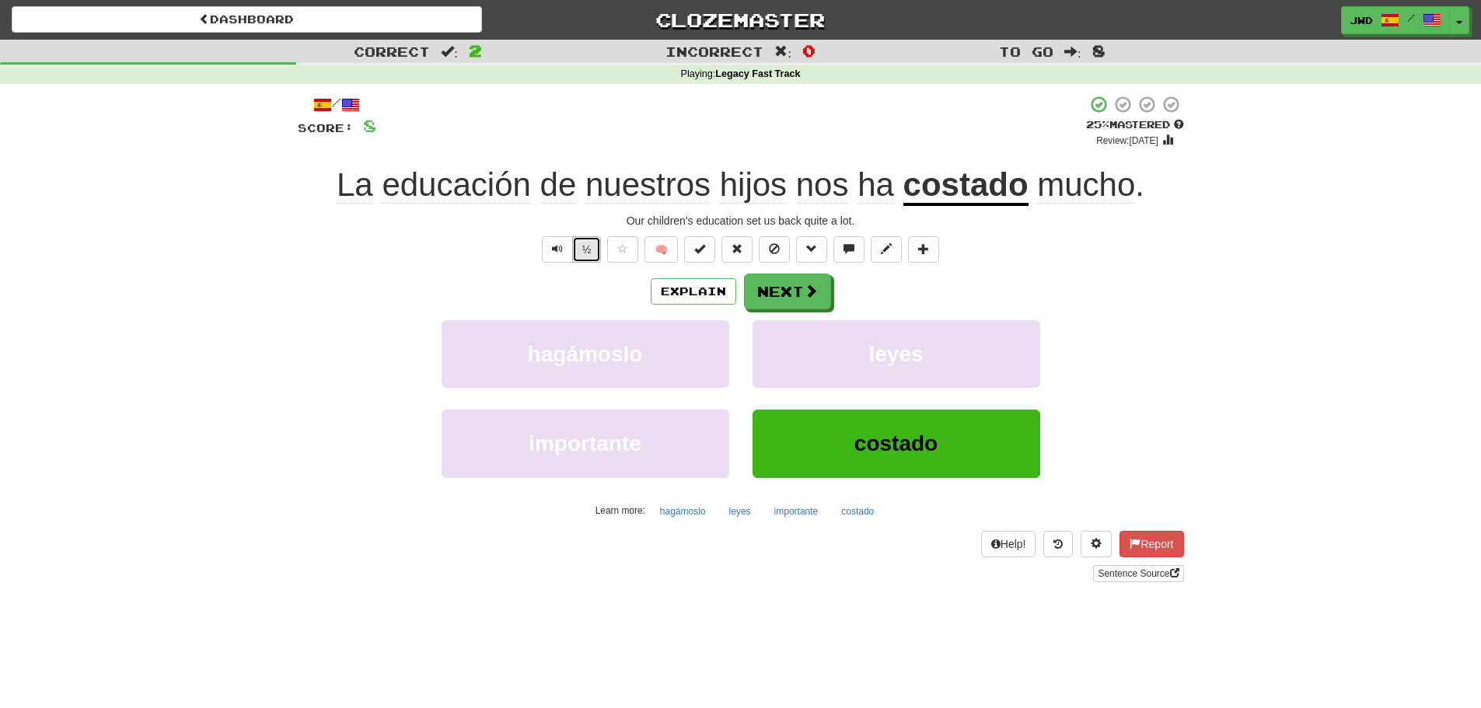
click at [590, 253] on button "½" at bounding box center [587, 249] width 30 height 26
click at [801, 289] on button "Next" at bounding box center [788, 293] width 87 height 36
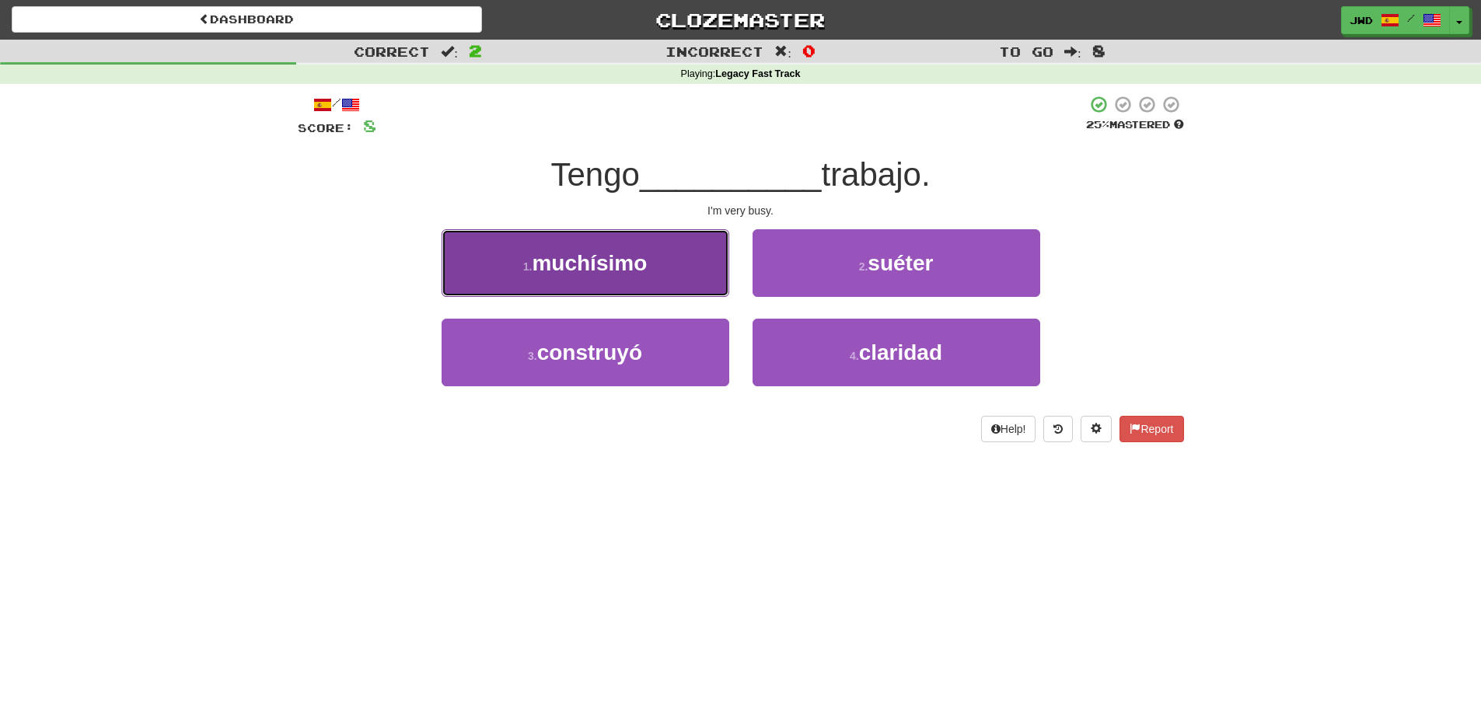
click at [597, 264] on span "muchísimo" at bounding box center [589, 263] width 115 height 24
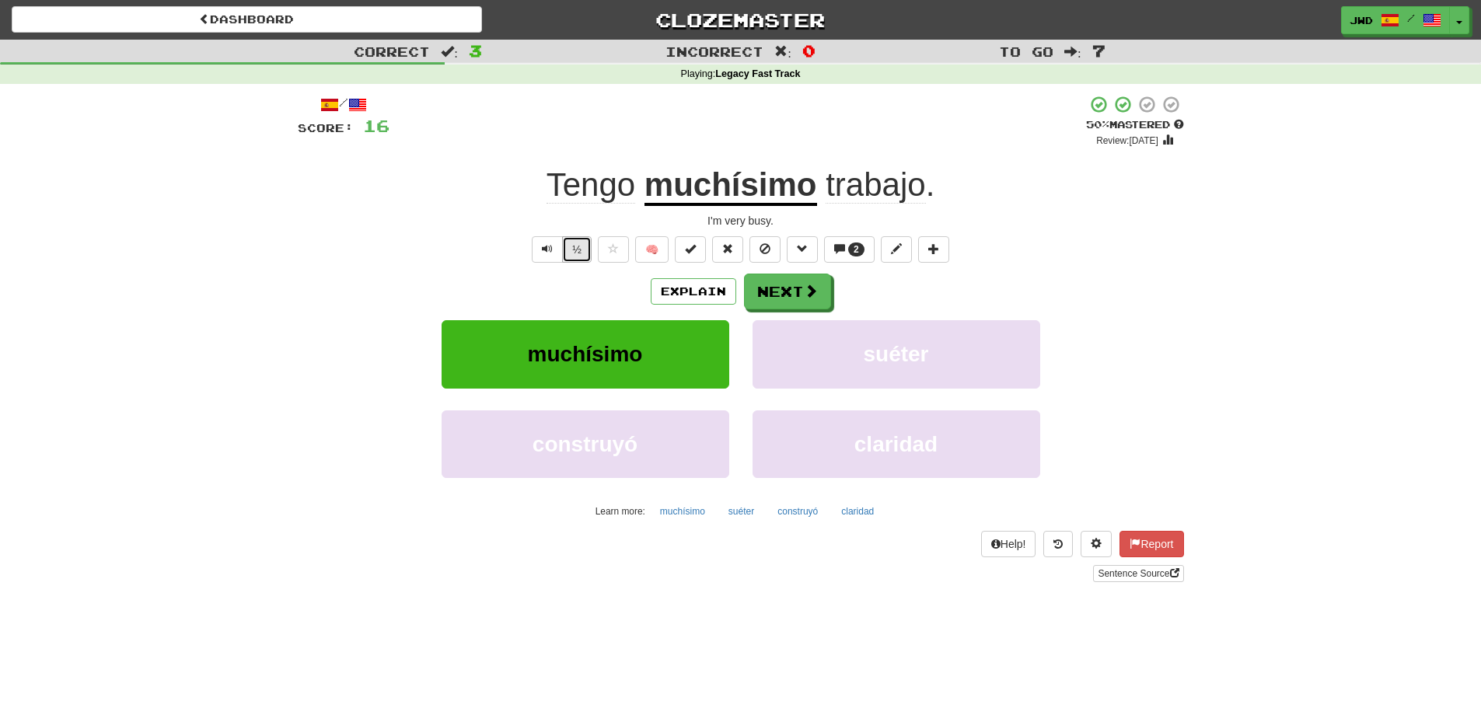
click at [580, 254] on button "½" at bounding box center [577, 249] width 30 height 26
click at [795, 289] on button "Next" at bounding box center [788, 293] width 87 height 36
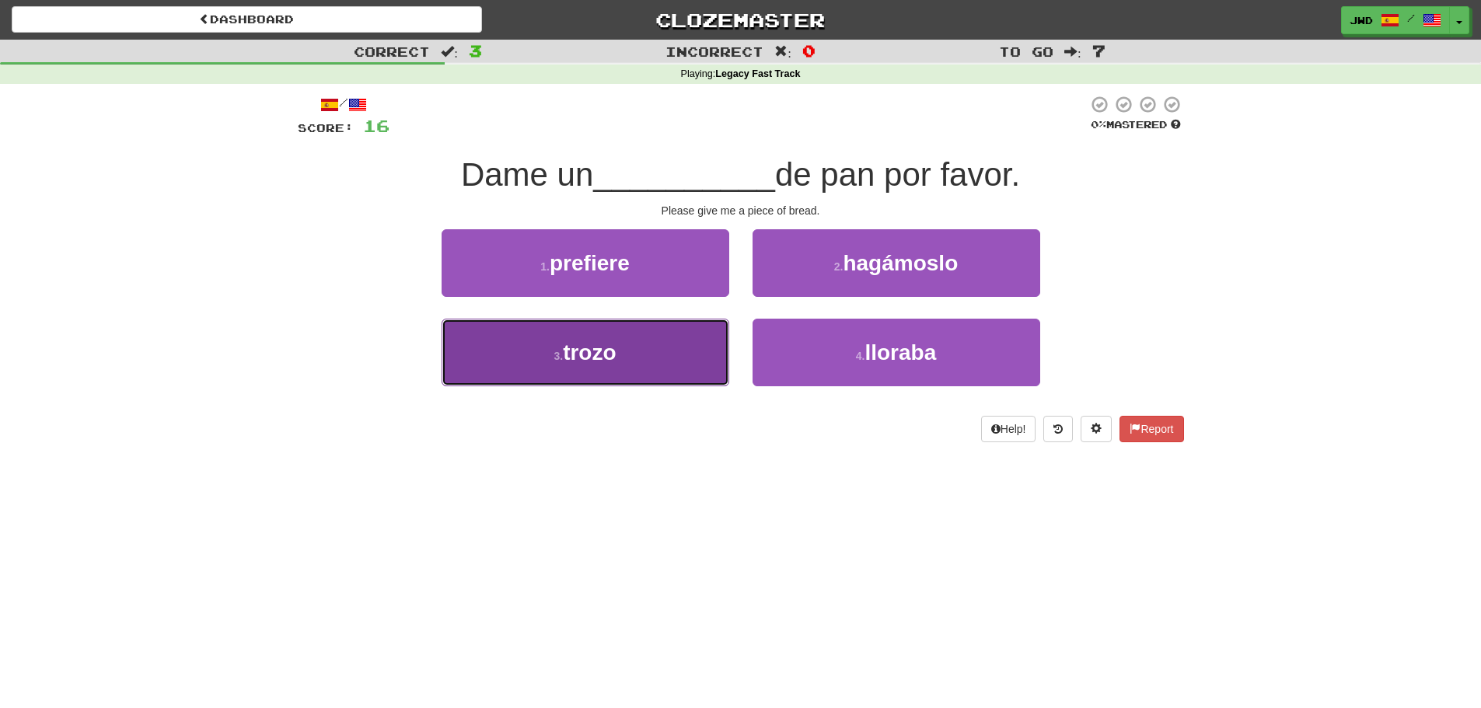
click at [596, 372] on button "3 . trozo" at bounding box center [586, 353] width 288 height 68
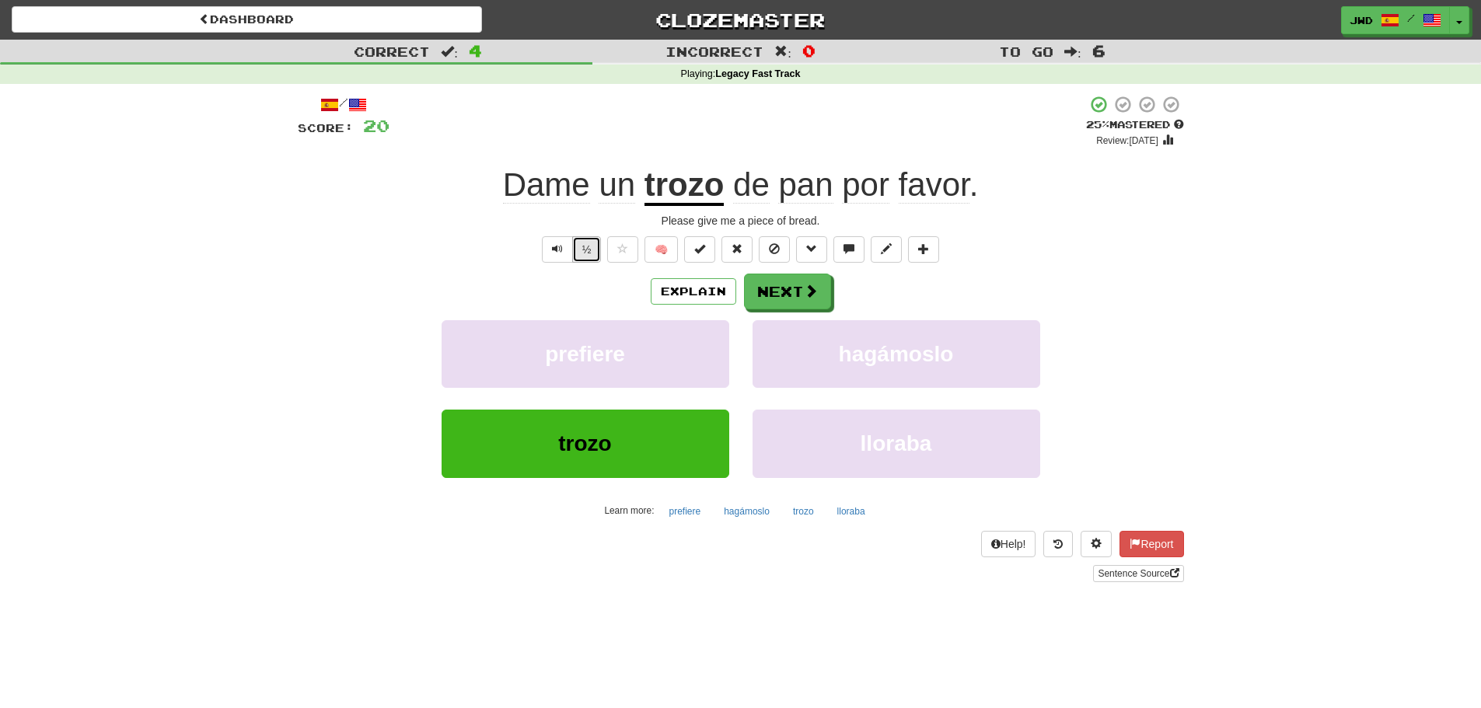
click at [585, 249] on button "½" at bounding box center [587, 249] width 30 height 26
click at [800, 288] on button "Next" at bounding box center [788, 293] width 87 height 36
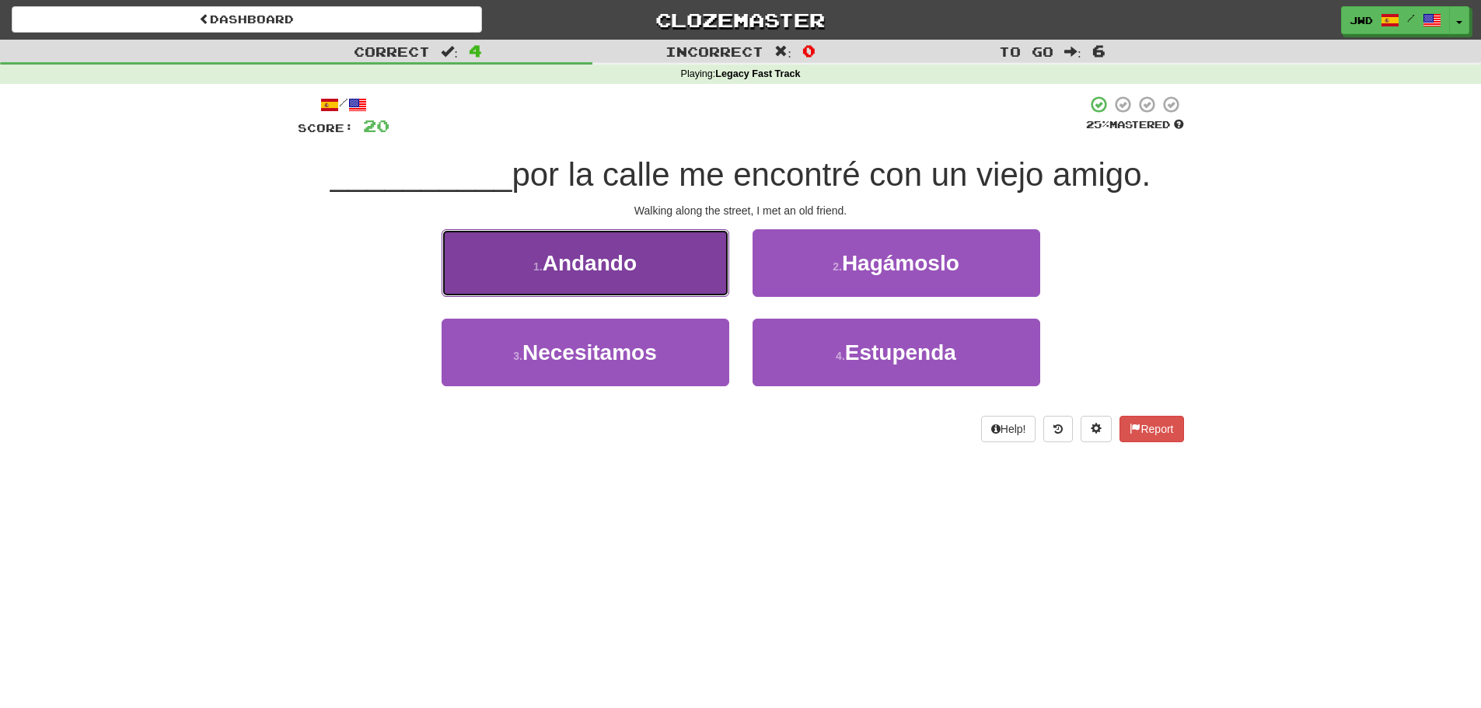
click at [600, 271] on span "Andando" at bounding box center [590, 263] width 94 height 24
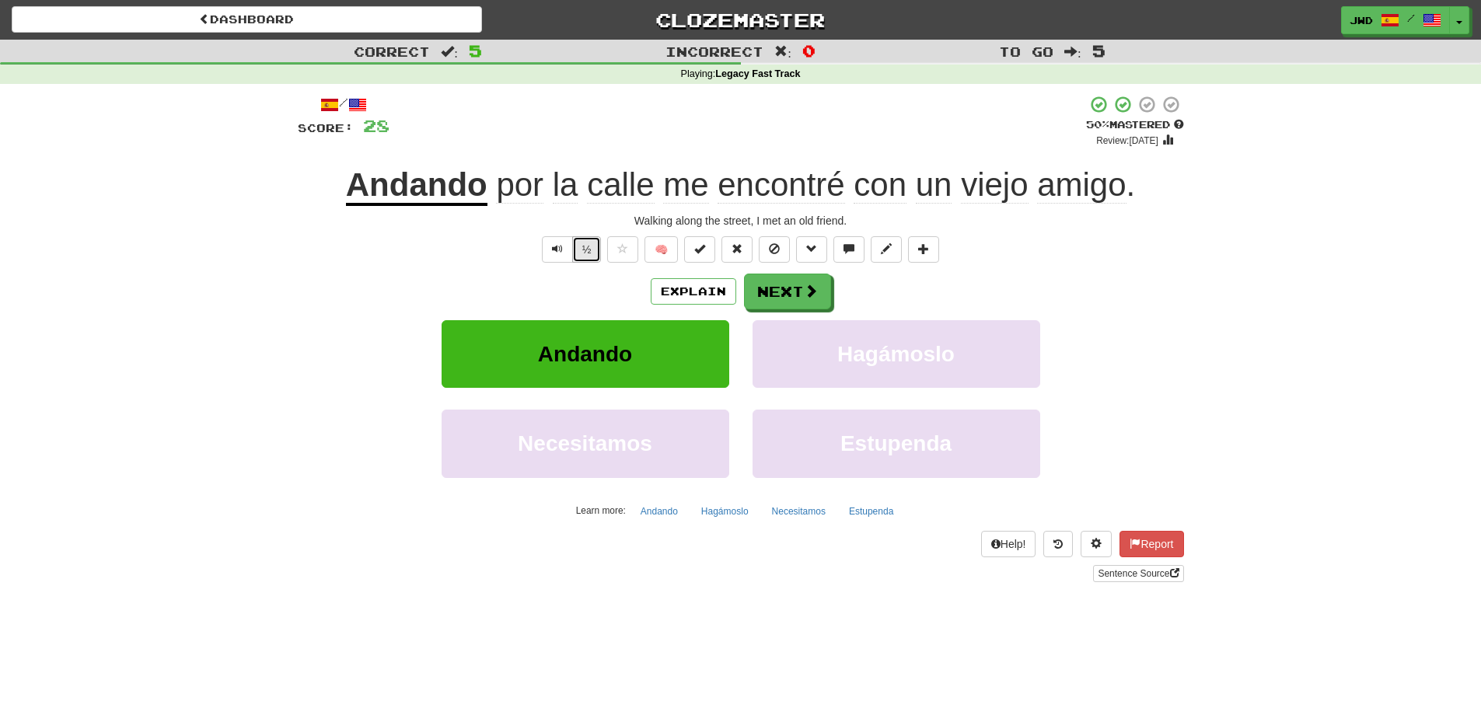
click at [584, 250] on button "½" at bounding box center [587, 249] width 30 height 26
click at [794, 291] on button "Next" at bounding box center [788, 293] width 87 height 36
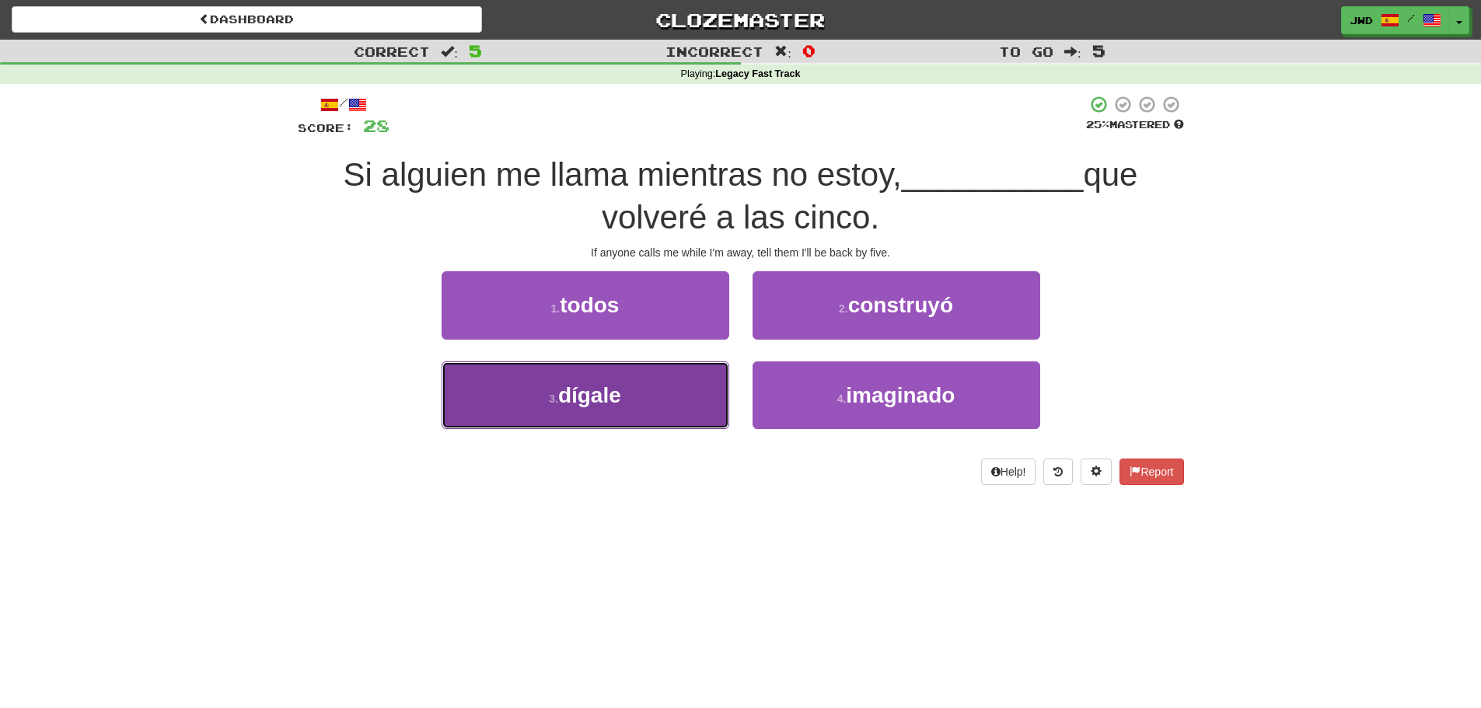
click at [593, 398] on span "dígale" at bounding box center [589, 395] width 63 height 24
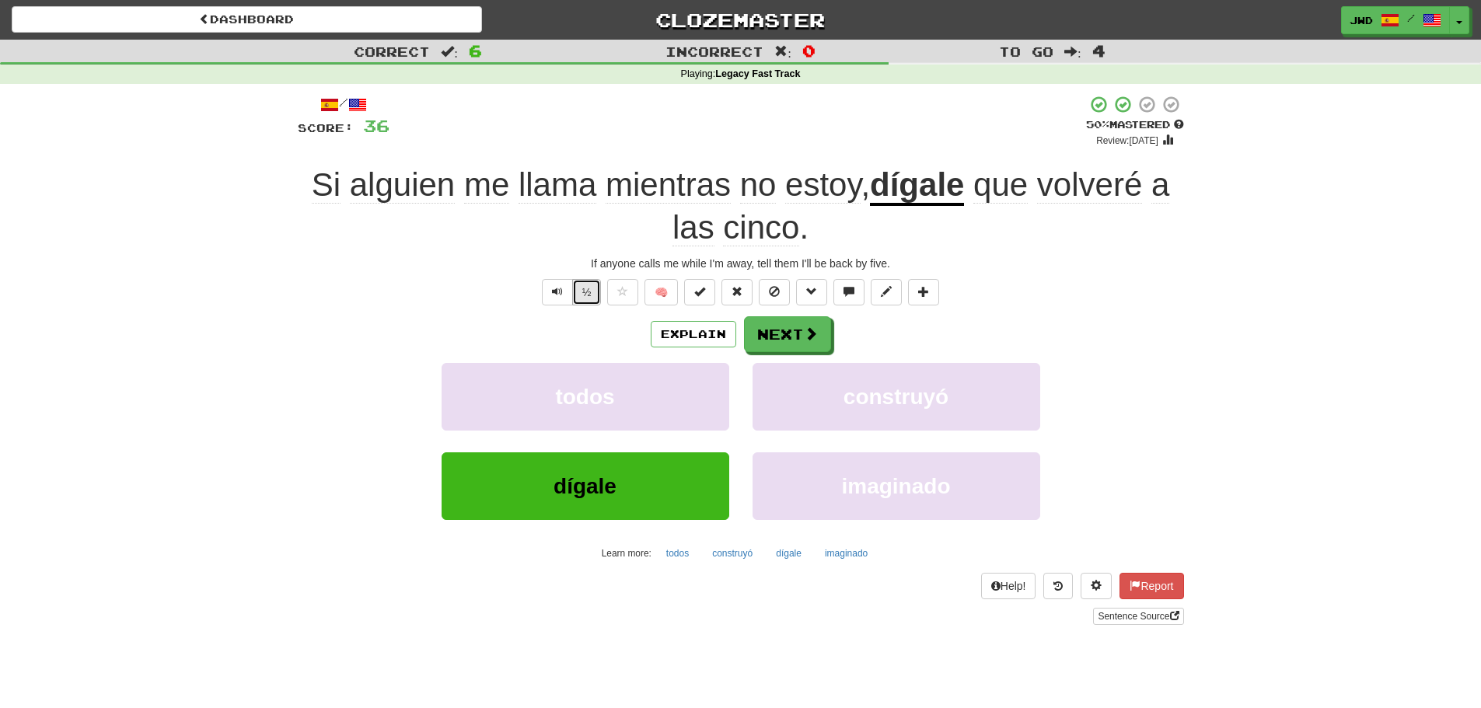
click at [589, 292] on button "½" at bounding box center [587, 292] width 30 height 26
click at [806, 334] on span at bounding box center [812, 334] width 14 height 14
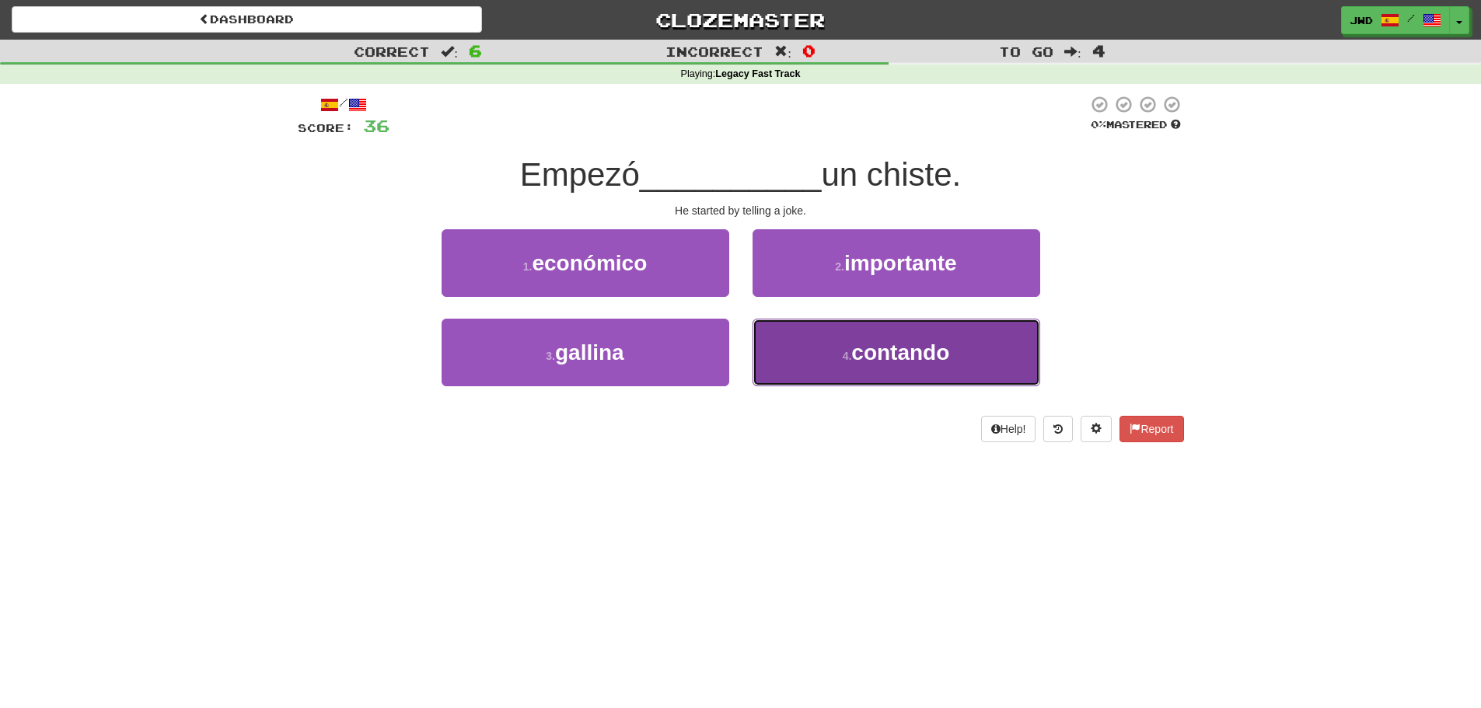
click at [904, 361] on span "contando" at bounding box center [901, 353] width 98 height 24
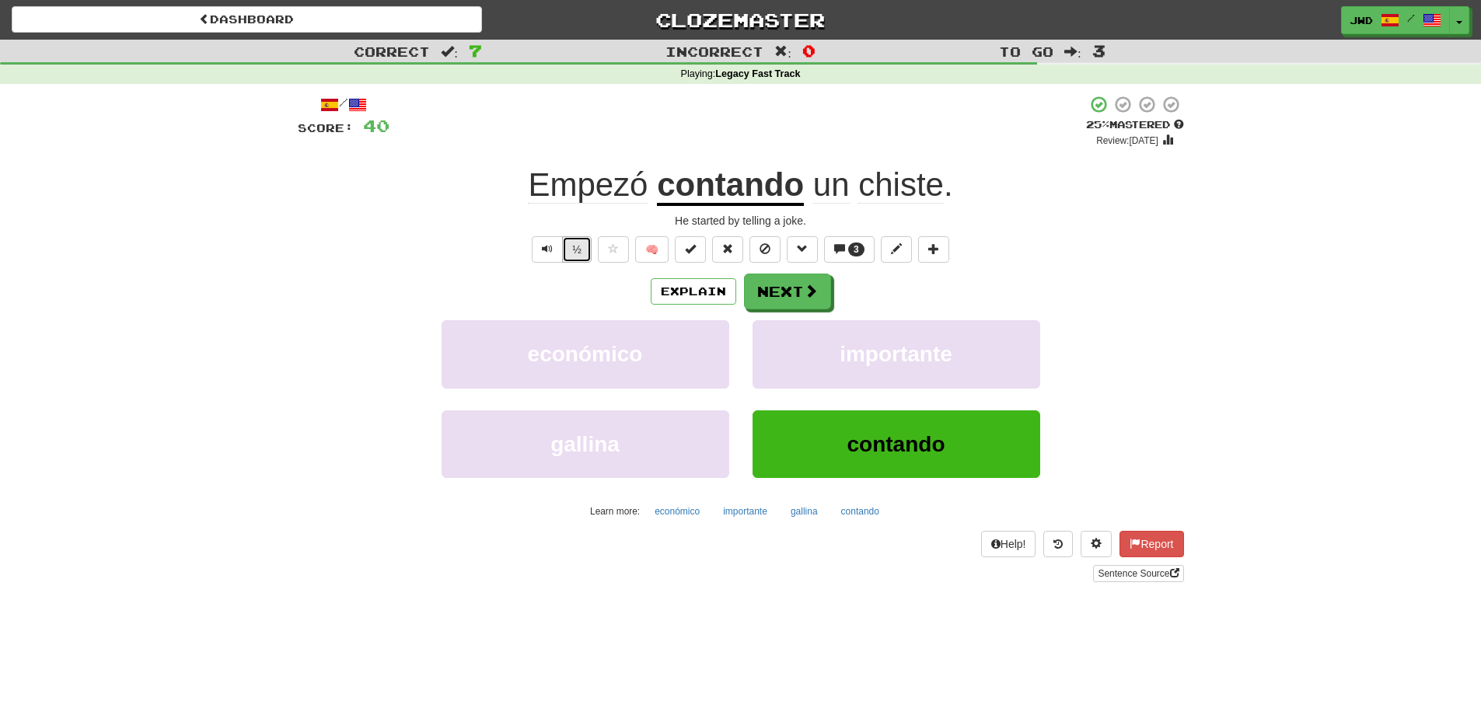
click at [576, 250] on button "½" at bounding box center [577, 249] width 30 height 26
click at [792, 291] on button "Next" at bounding box center [788, 293] width 87 height 36
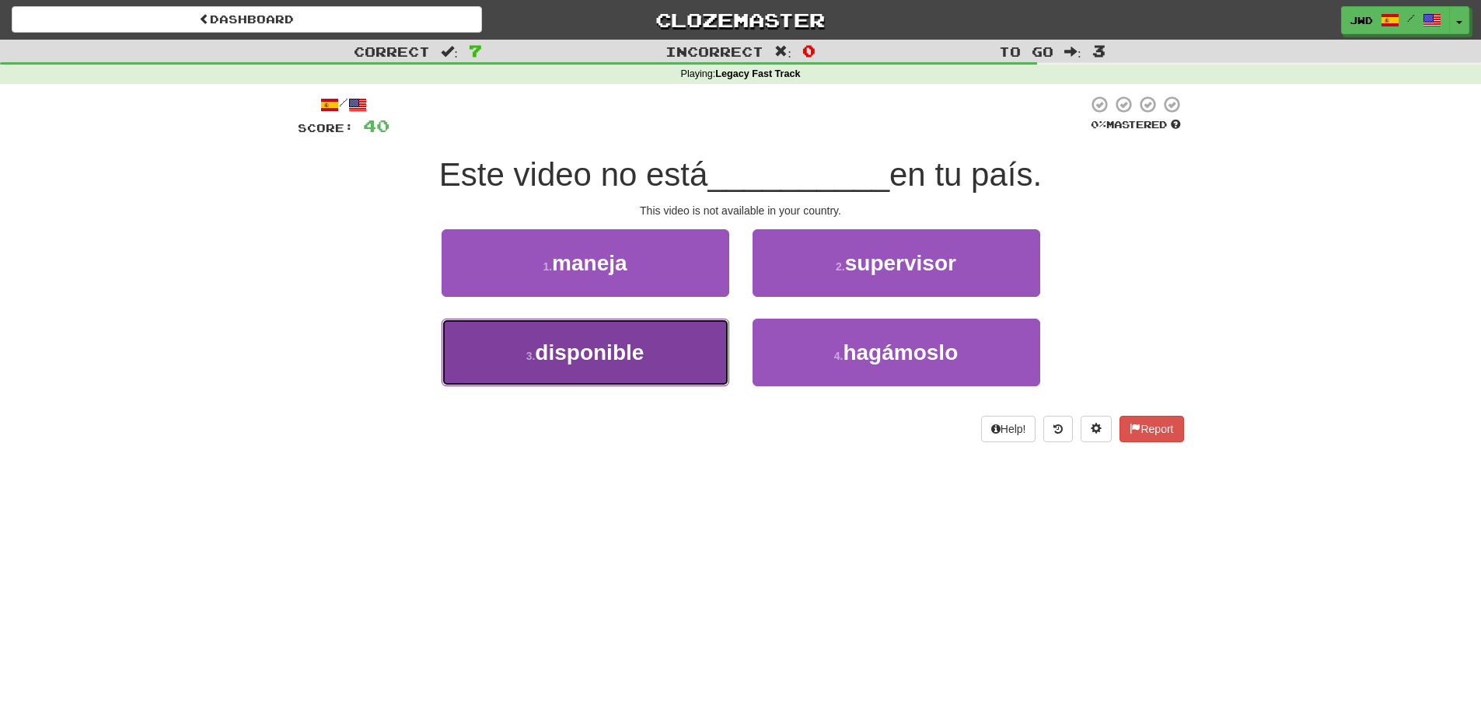
click at [614, 361] on span "disponible" at bounding box center [589, 353] width 109 height 24
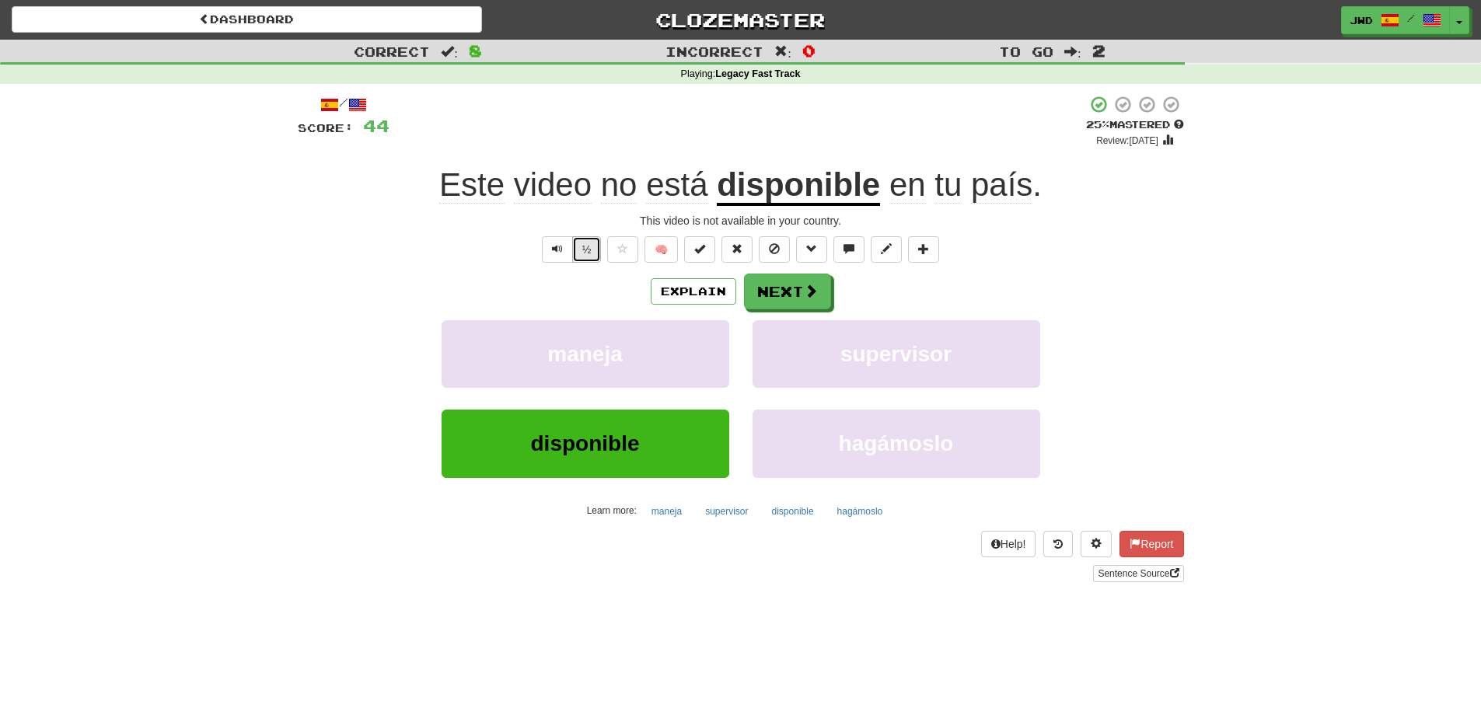
click at [591, 246] on button "½" at bounding box center [587, 249] width 30 height 26
click at [789, 293] on button "Next" at bounding box center [788, 293] width 87 height 36
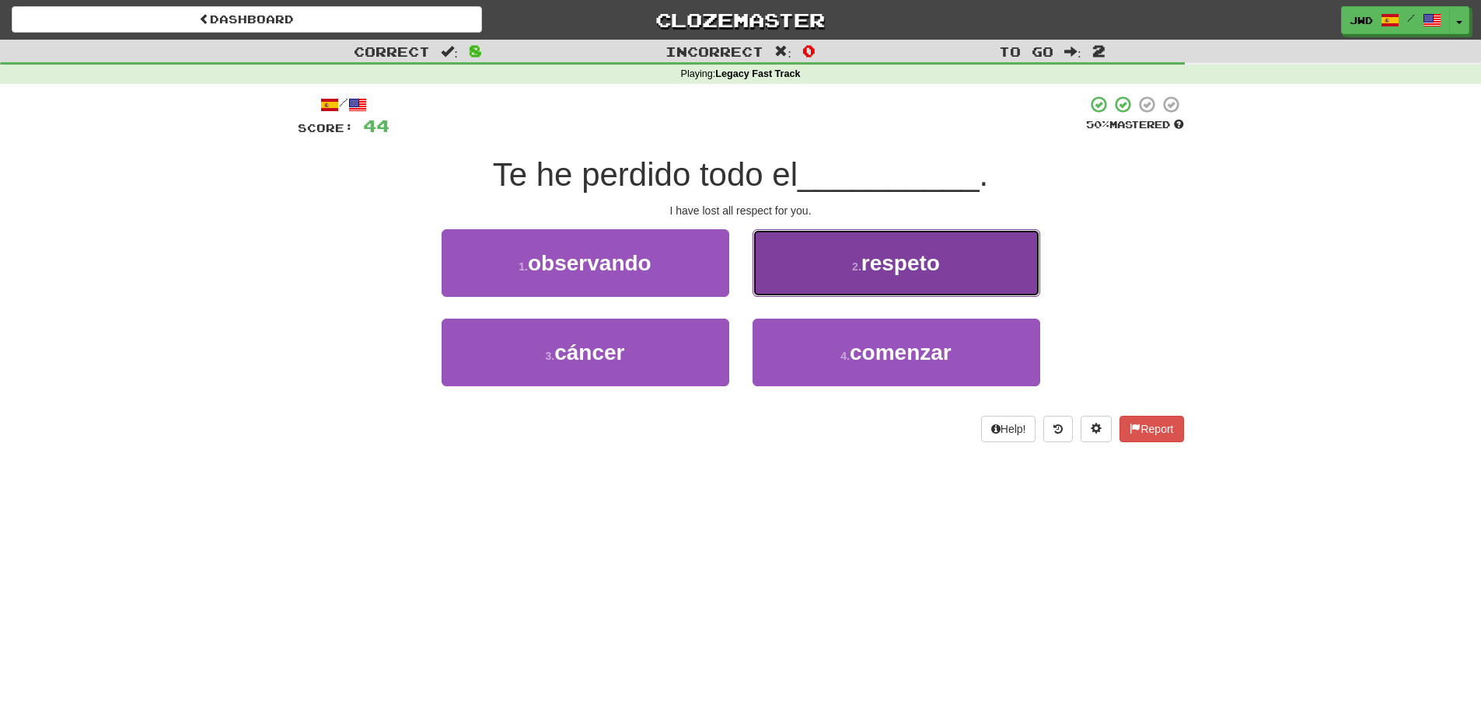
click at [902, 278] on button "2 . respeto" at bounding box center [897, 263] width 288 height 68
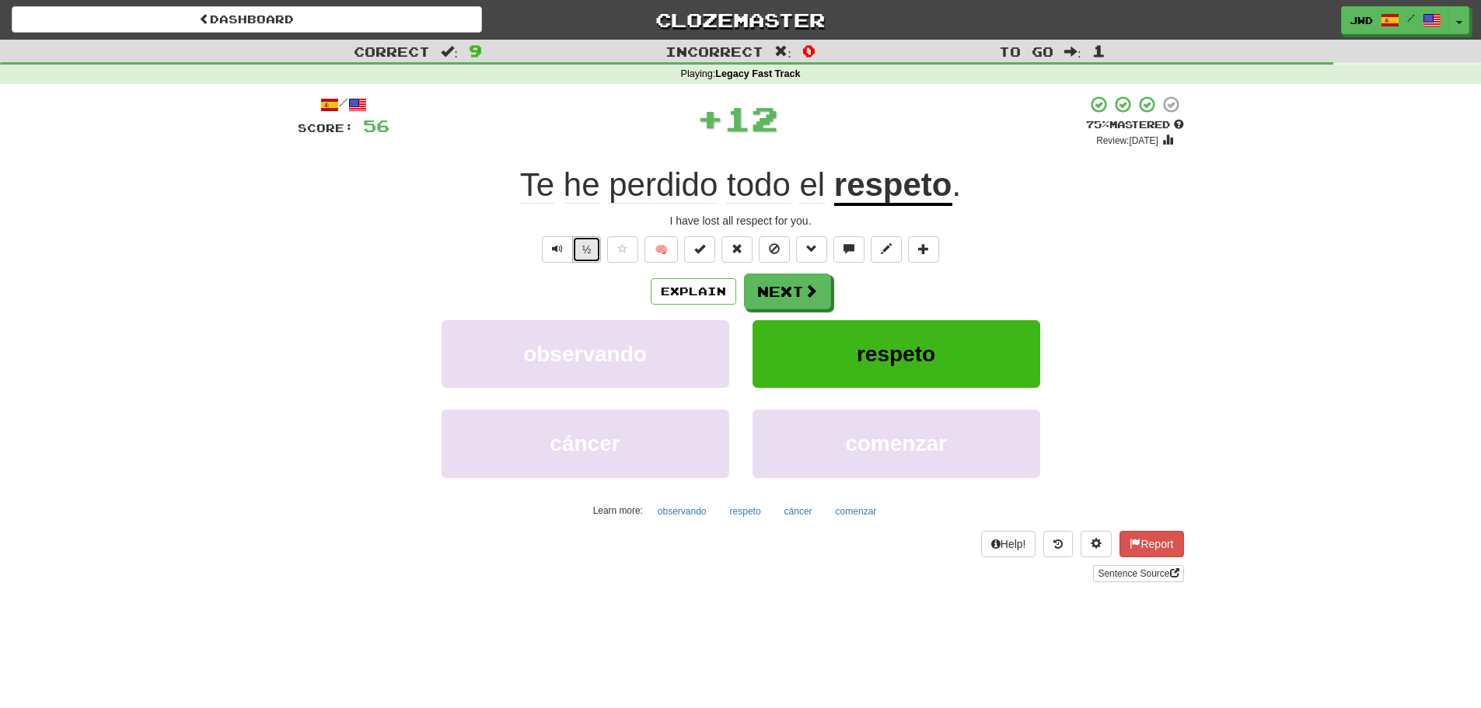
click at [583, 256] on button "½" at bounding box center [587, 249] width 30 height 26
click at [790, 292] on button "Next" at bounding box center [788, 293] width 87 height 36
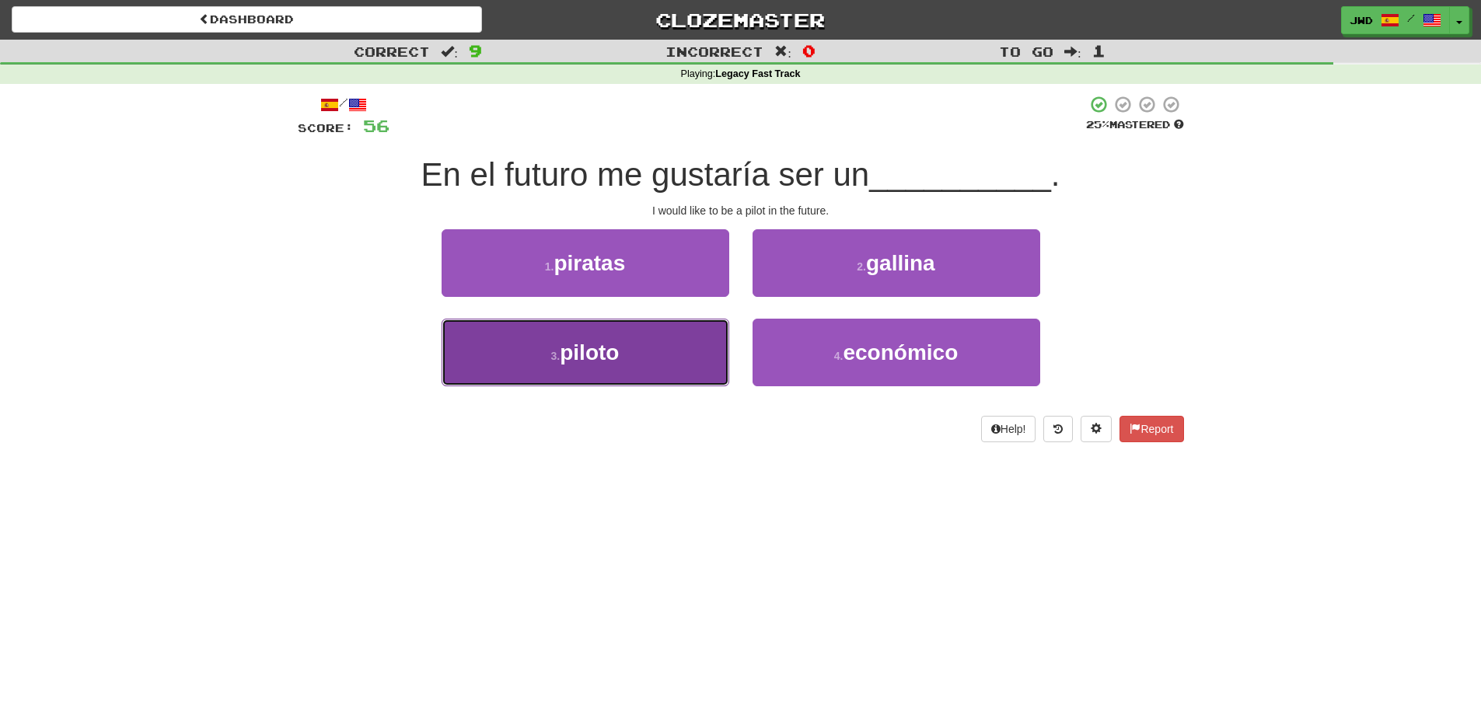
click at [604, 355] on span "piloto" at bounding box center [589, 353] width 59 height 24
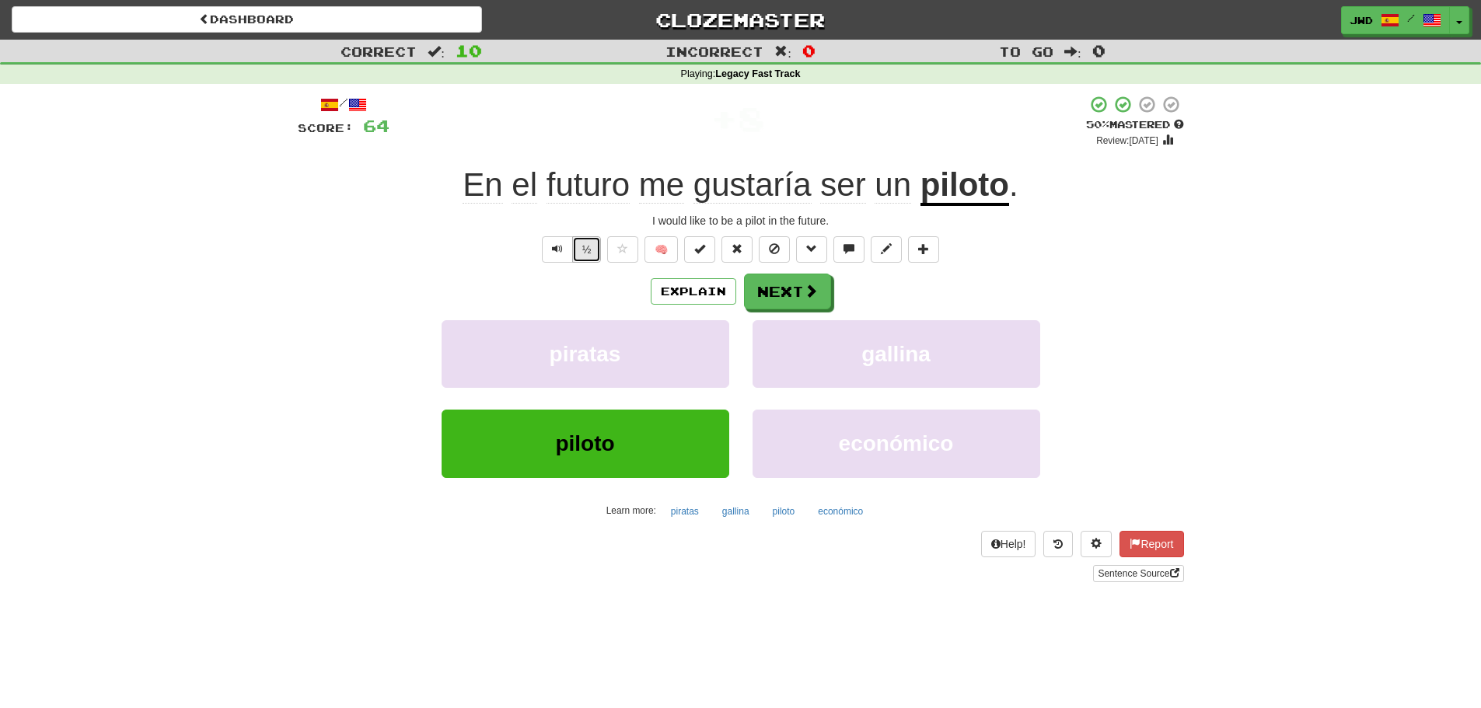
click at [586, 251] on button "½" at bounding box center [587, 249] width 30 height 26
click at [788, 293] on button "Next" at bounding box center [788, 293] width 87 height 36
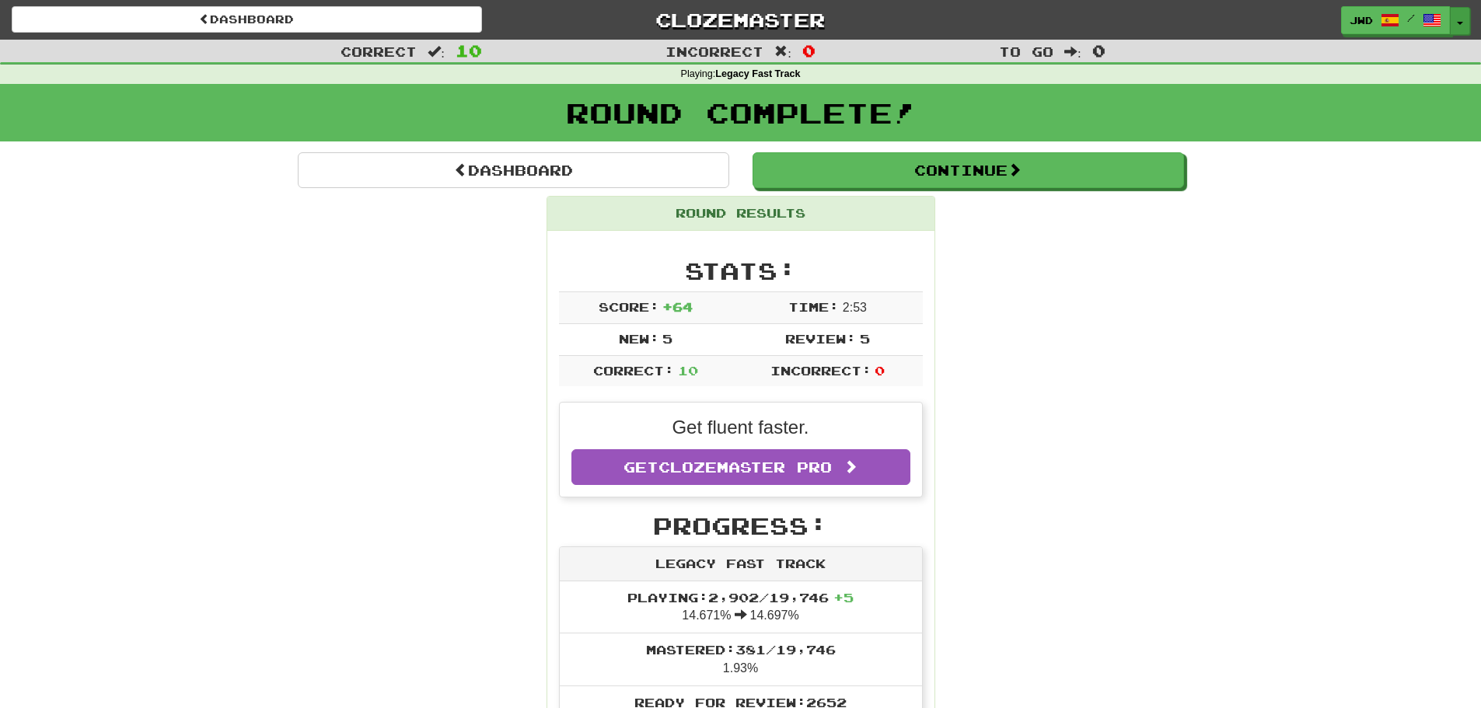
click at [1463, 19] on button "Toggle Dropdown" at bounding box center [1460, 21] width 20 height 28
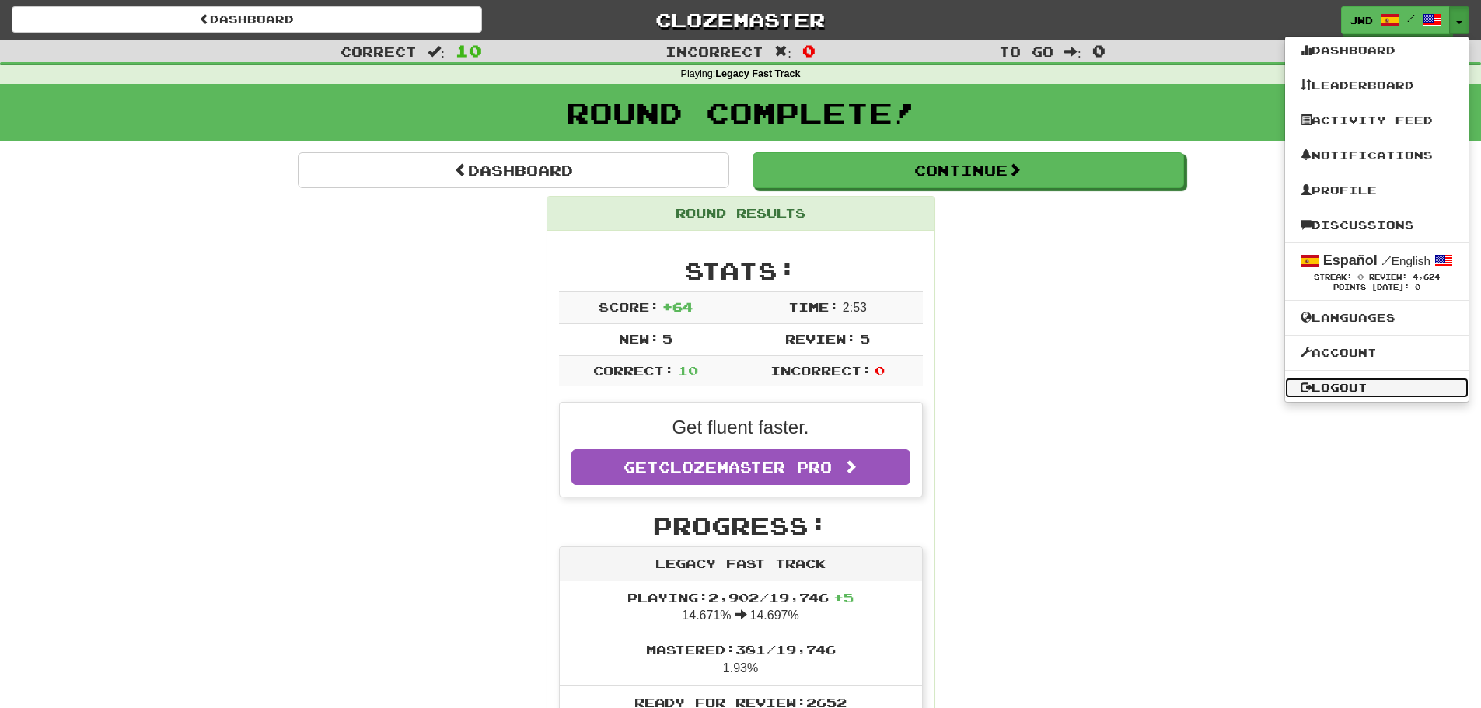
click at [1380, 387] on link "Logout" at bounding box center [1377, 388] width 184 height 20
